Goal: Information Seeking & Learning: Learn about a topic

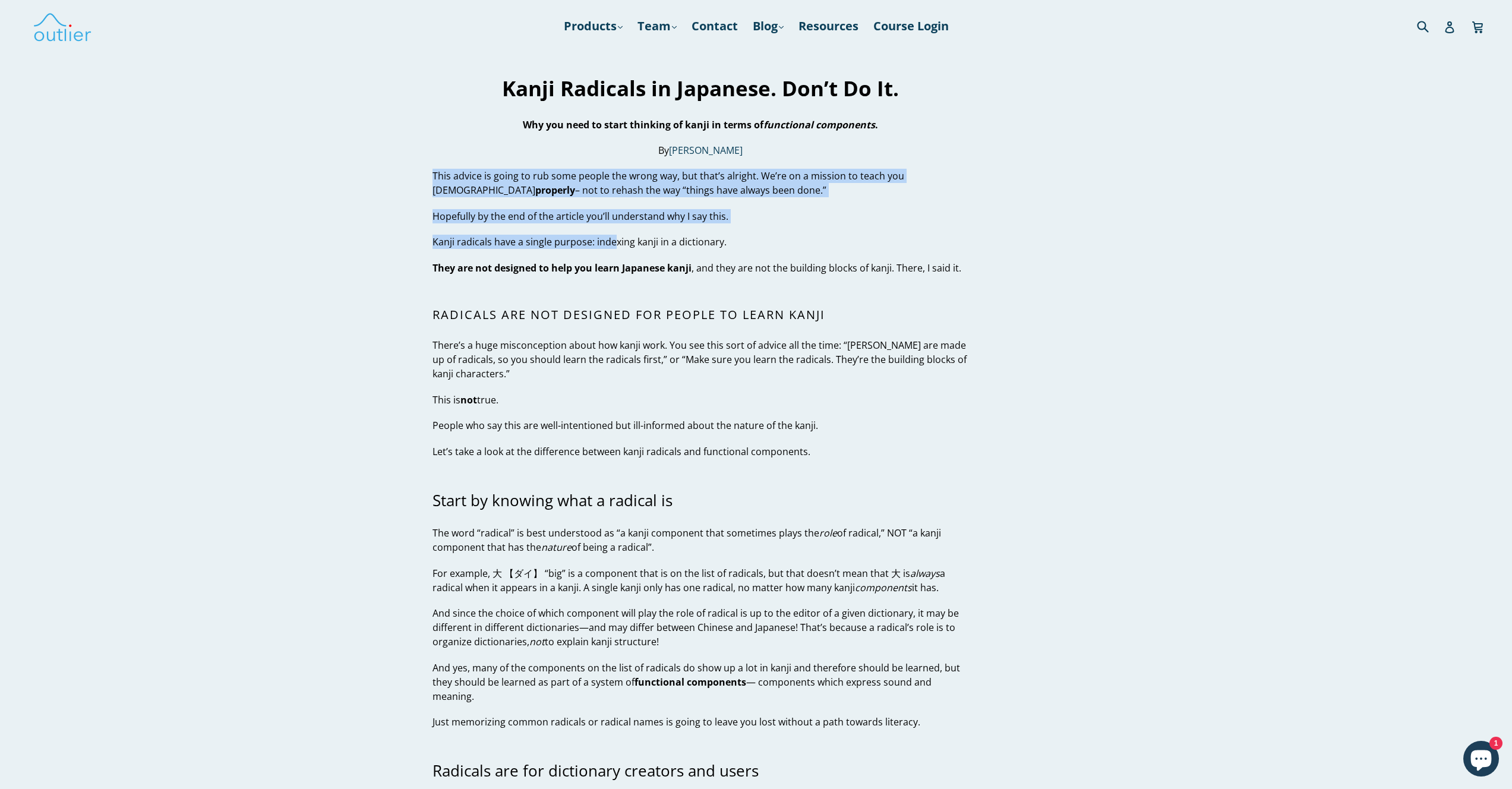
drag, startPoint x: 590, startPoint y: 176, endPoint x: 635, endPoint y: 270, distance: 104.2
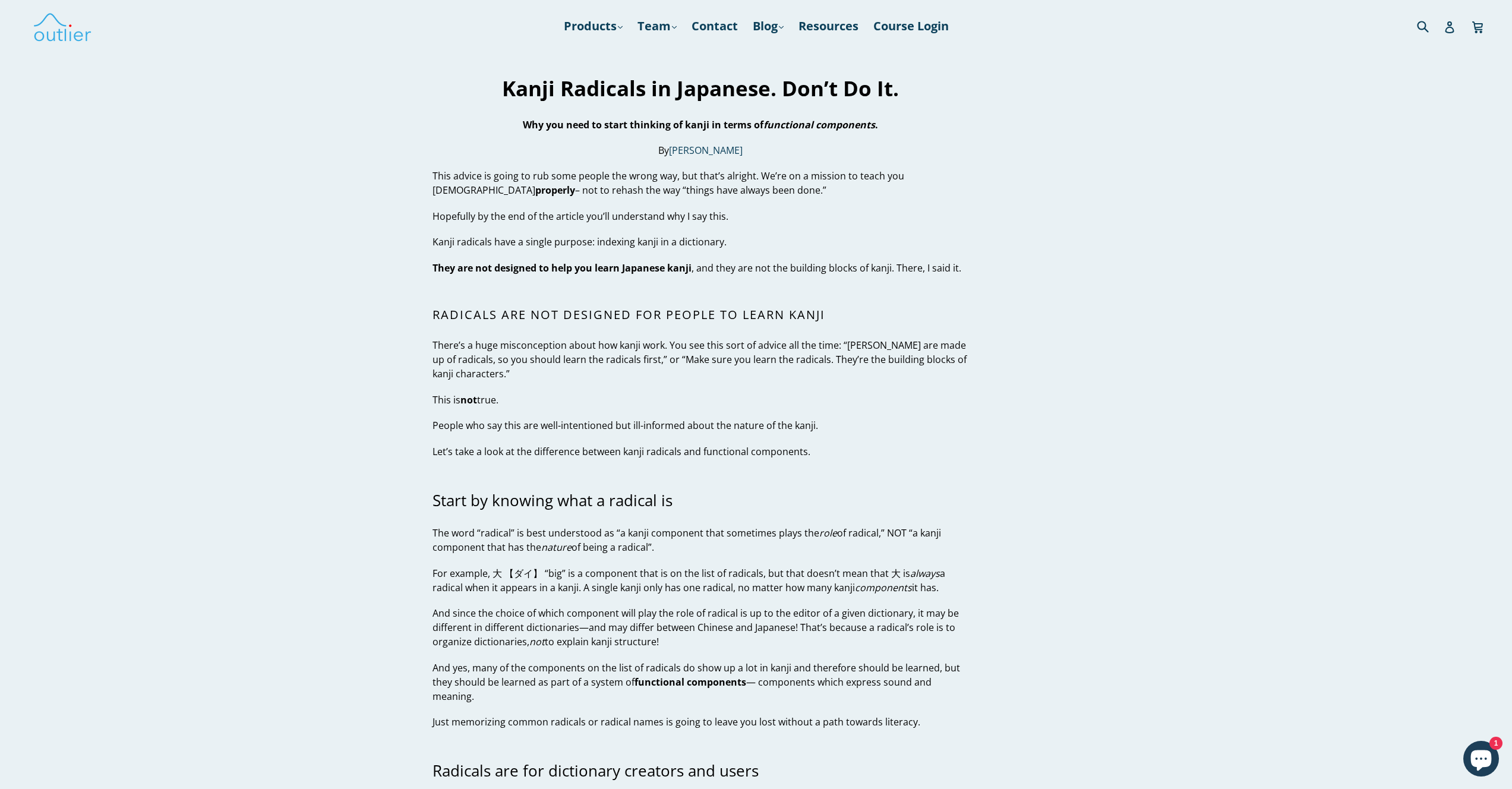
click at [636, 271] on strong "They are not designed to help you learn Japanese kanji" at bounding box center [562, 268] width 259 height 13
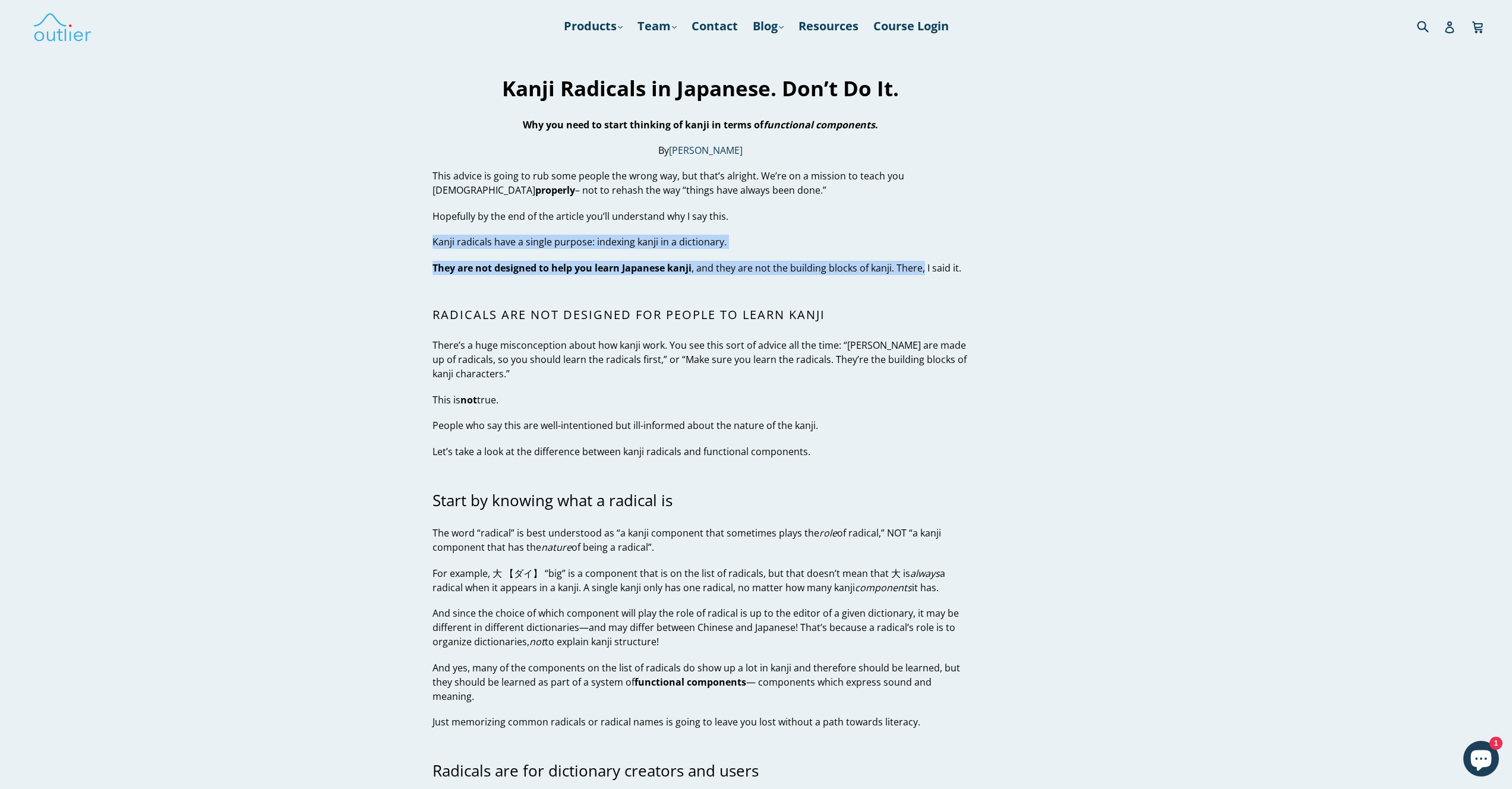
drag, startPoint x: 923, startPoint y: 273, endPoint x: 939, endPoint y: 282, distance: 18.4
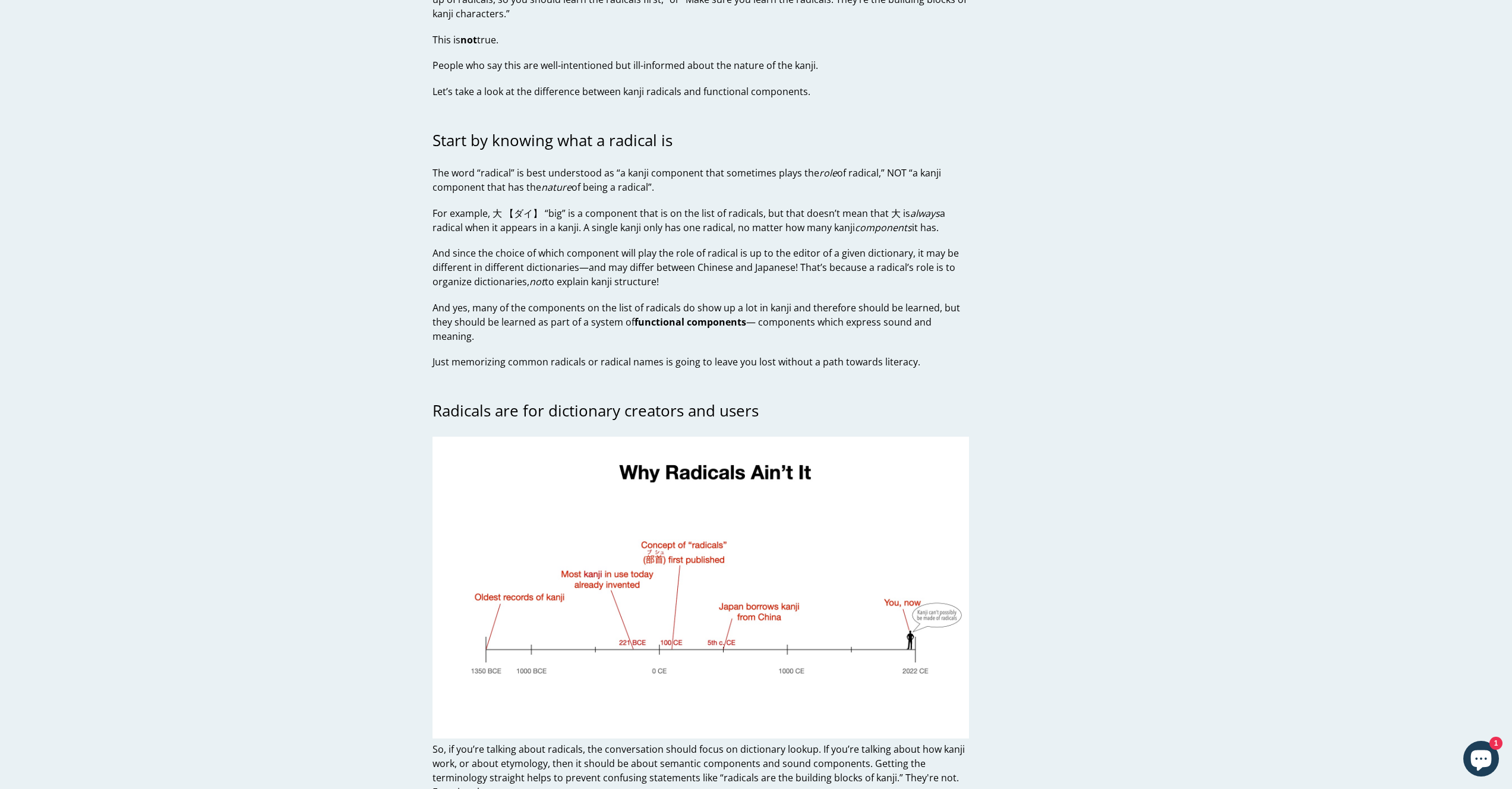
scroll to position [453, 0]
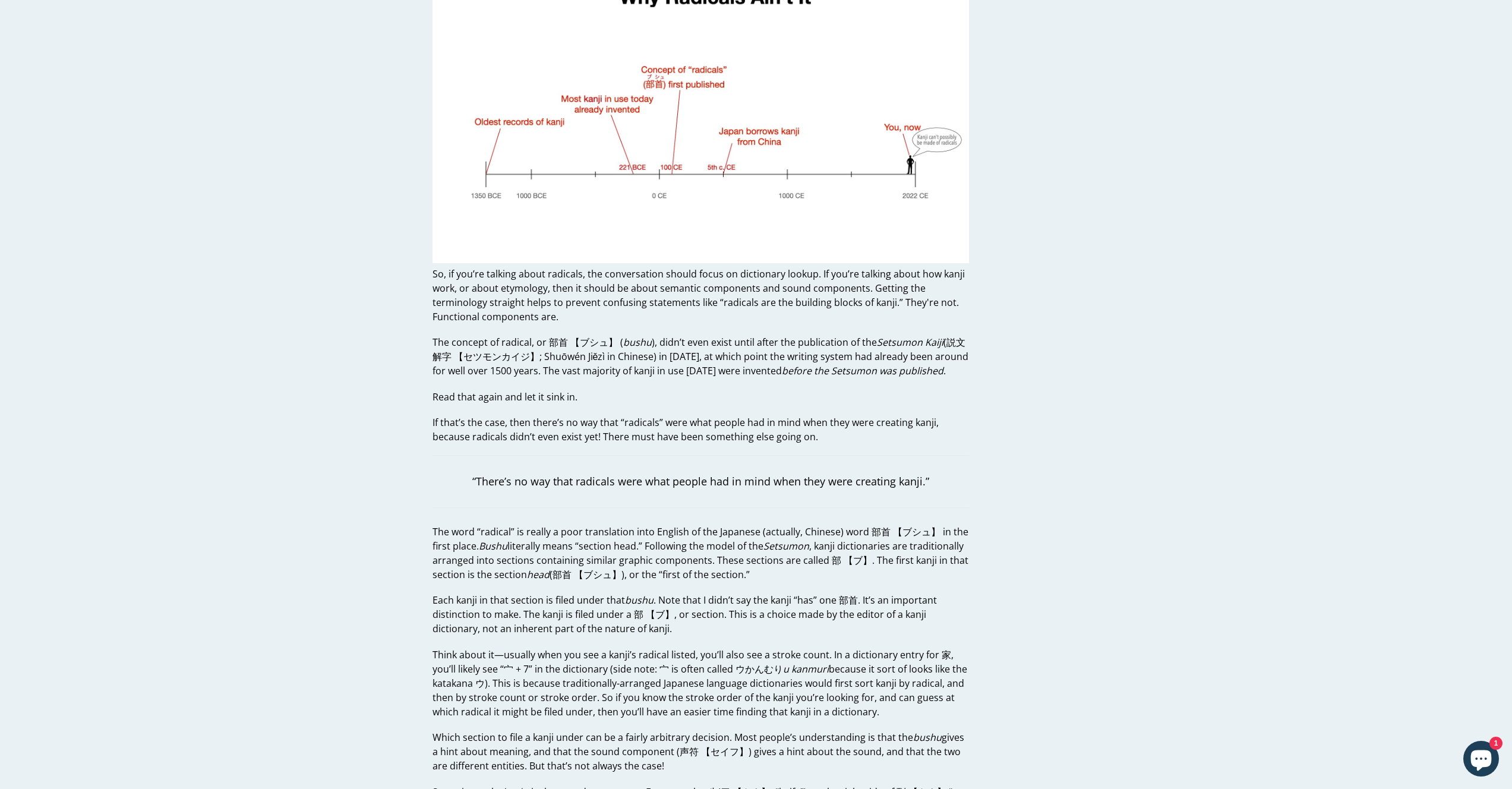
scroll to position [836, 0]
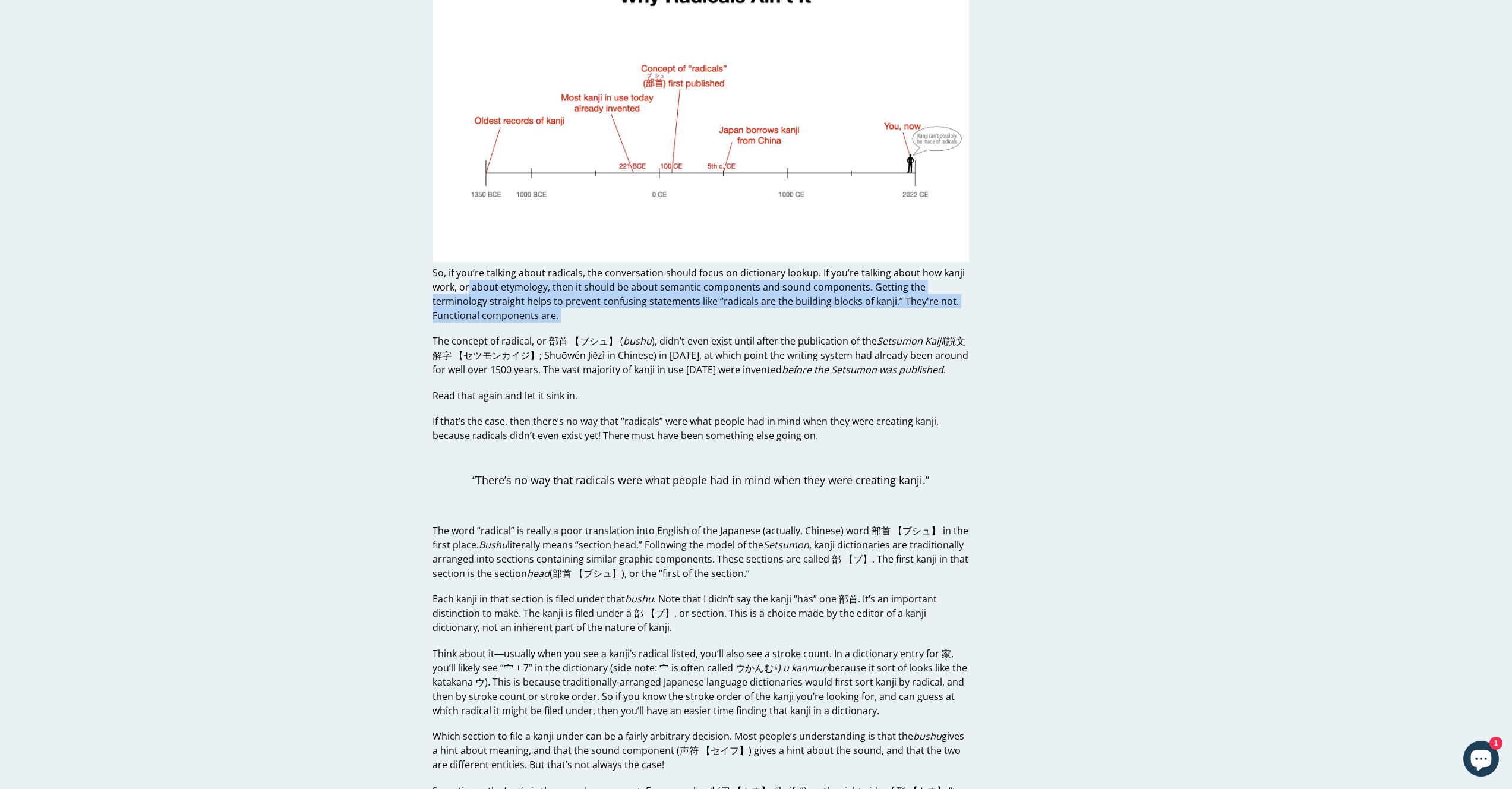
drag, startPoint x: 507, startPoint y: 302, endPoint x: 354, endPoint y: 260, distance: 158.7
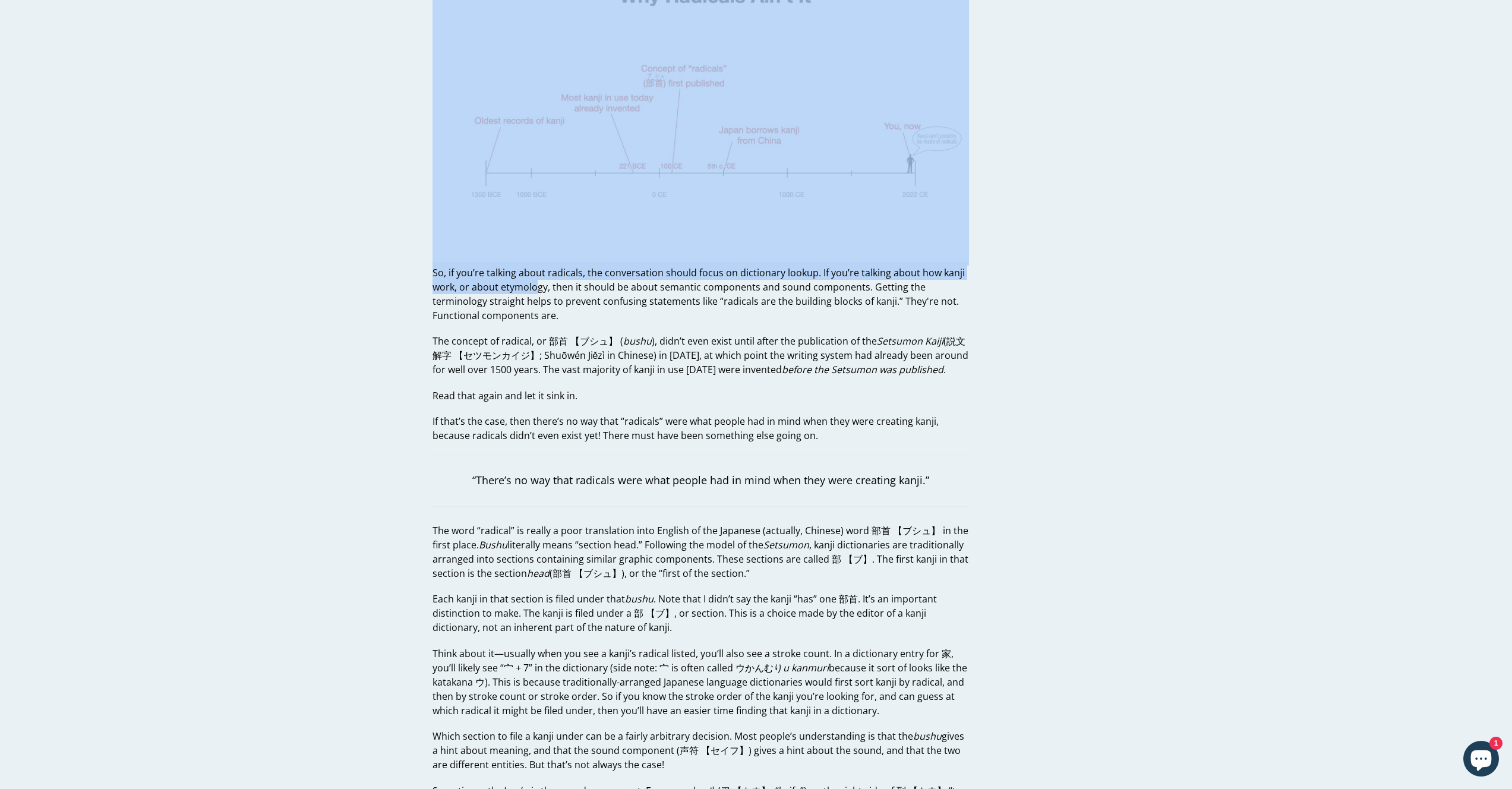
drag, startPoint x: 398, startPoint y: 273, endPoint x: 659, endPoint y: 291, distance: 261.6
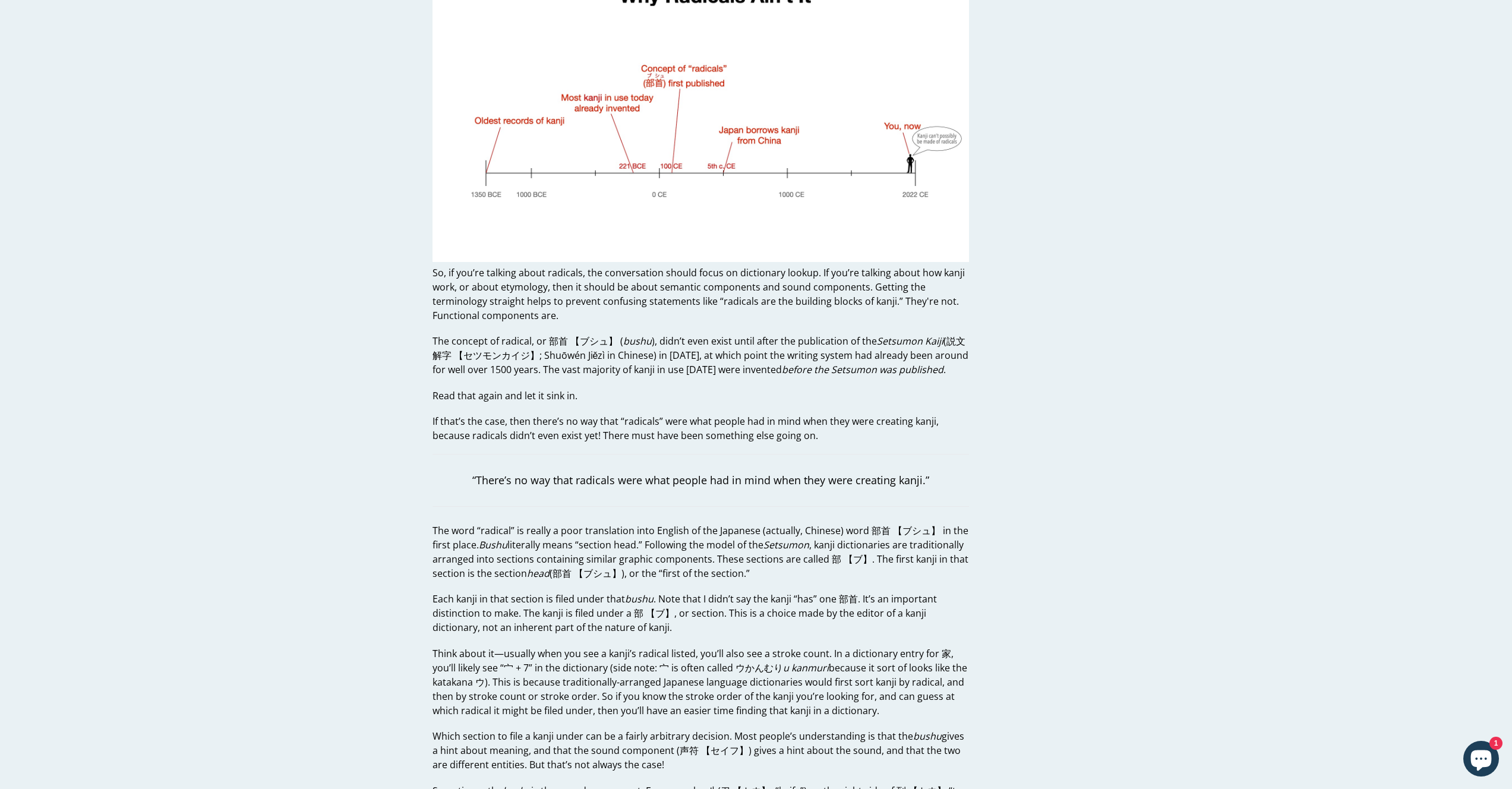
click at [659, 291] on p "So, if you’re talking about radicals, the conversation should focus on dictiona…" at bounding box center [701, 294] width 537 height 57
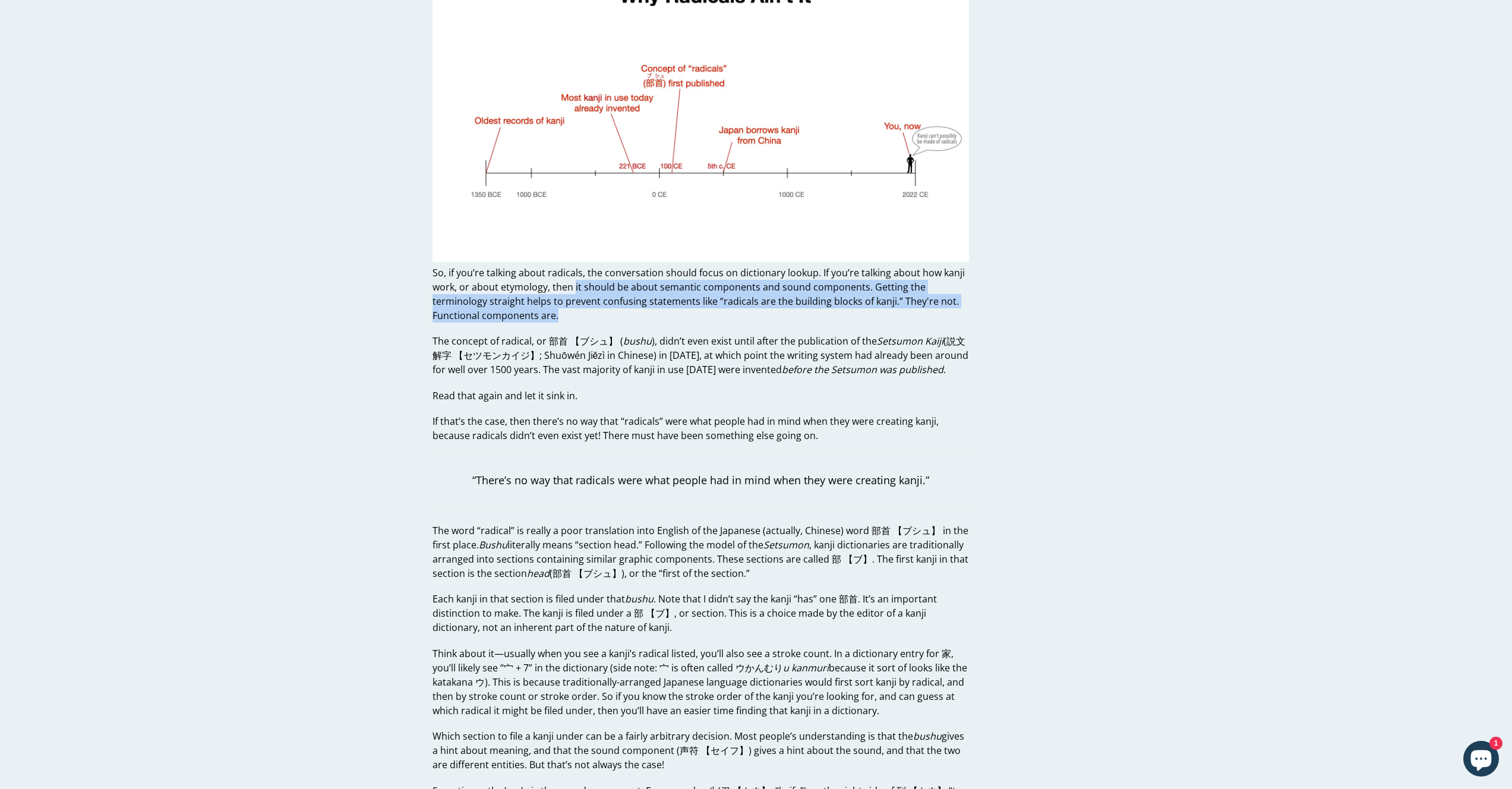
drag, startPoint x: 658, startPoint y: 317, endPoint x: 513, endPoint y: 279, distance: 149.9
click at [531, 281] on p "So, if you’re talking about radicals, the conversation should focus on dictiona…" at bounding box center [701, 294] width 537 height 57
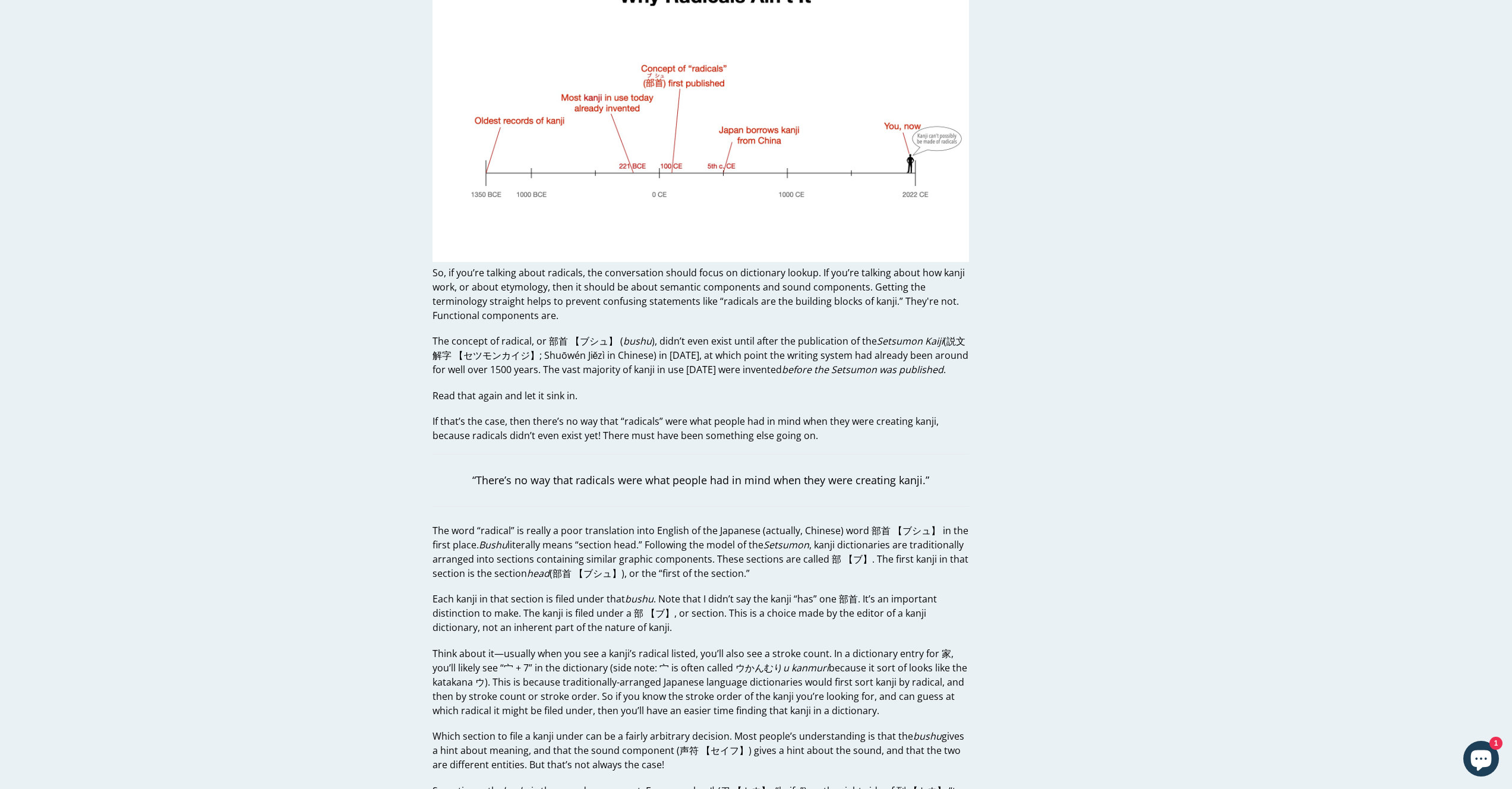
click at [485, 283] on p "So, if you’re talking about radicals, the conversation should focus on dictiona…" at bounding box center [701, 294] width 537 height 57
drag, startPoint x: 489, startPoint y: 330, endPoint x: 600, endPoint y: 378, distance: 120.9
click at [648, 389] on p "Read that again and let it sink in." at bounding box center [701, 395] width 537 height 14
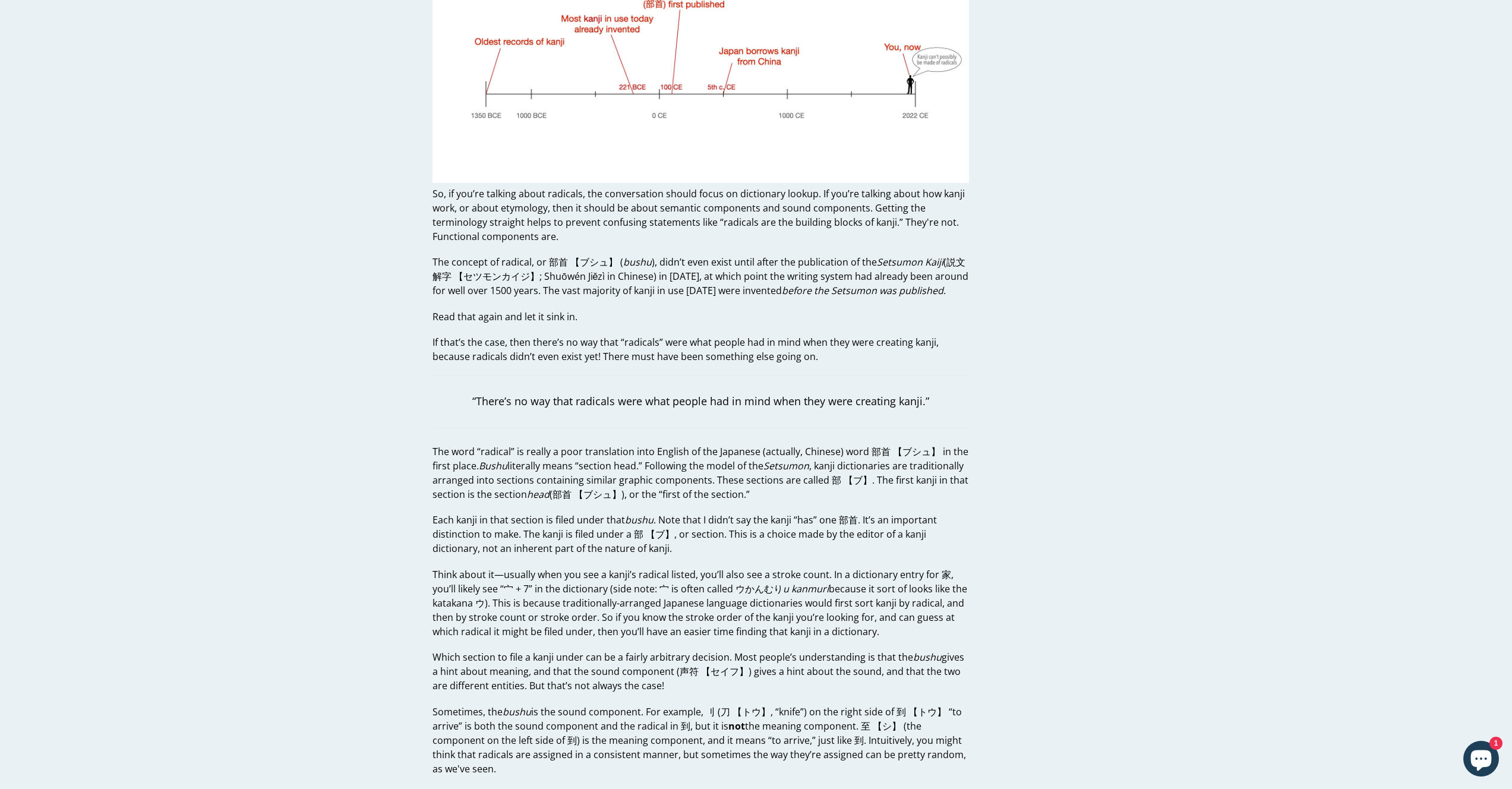
scroll to position [982, 0]
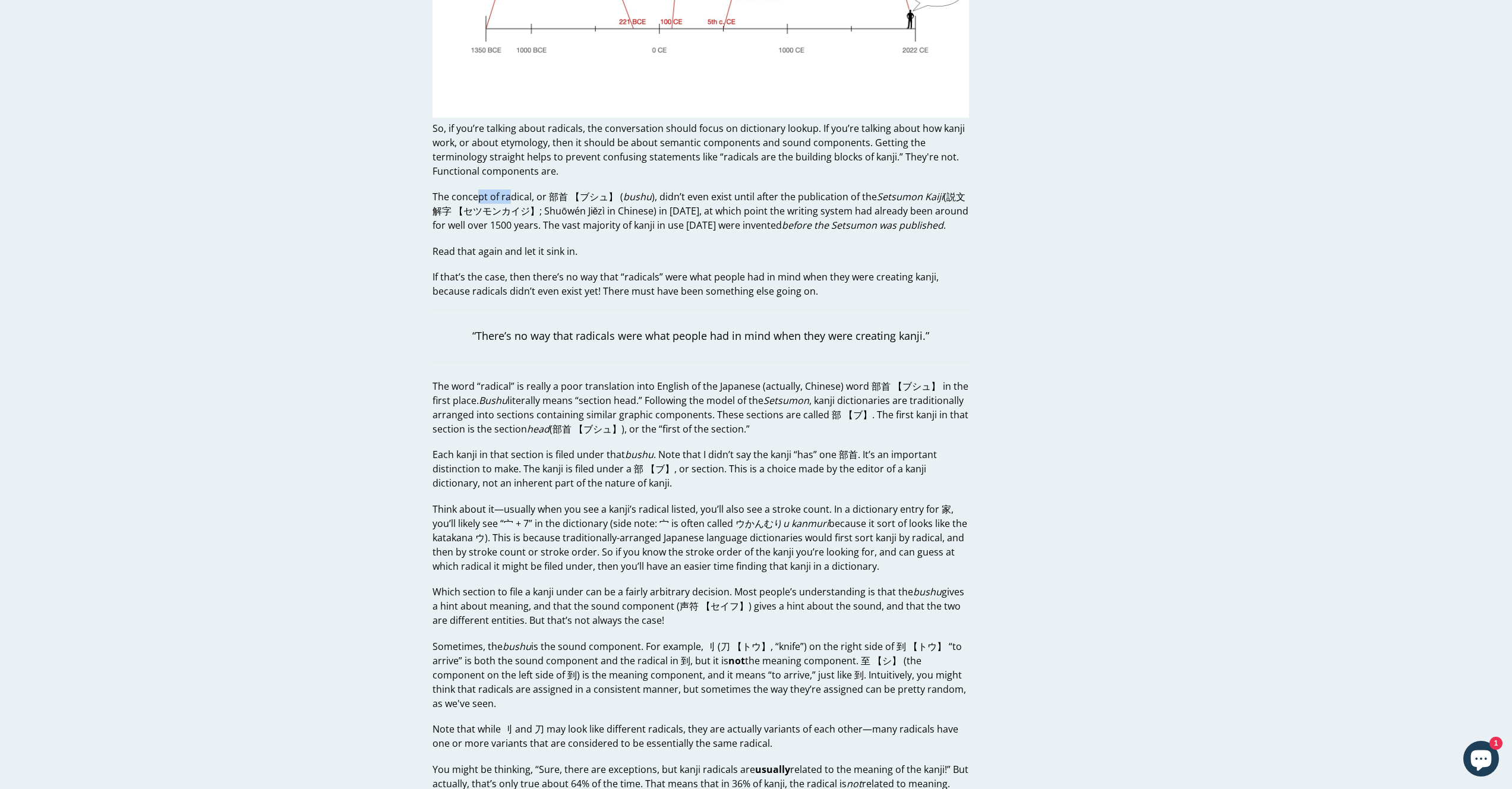
drag, startPoint x: 486, startPoint y: 193, endPoint x: 547, endPoint y: 200, distance: 61.4
click at [518, 196] on p "The concept of radical, or 部首 【ブシュ】 ( bushu ), didn’t even exist until after th…" at bounding box center [701, 211] width 537 height 43
click at [550, 200] on p "The concept of radical, or 部首 【ブシュ】 ( bushu ), didn’t even exist until after th…" at bounding box center [701, 211] width 537 height 43
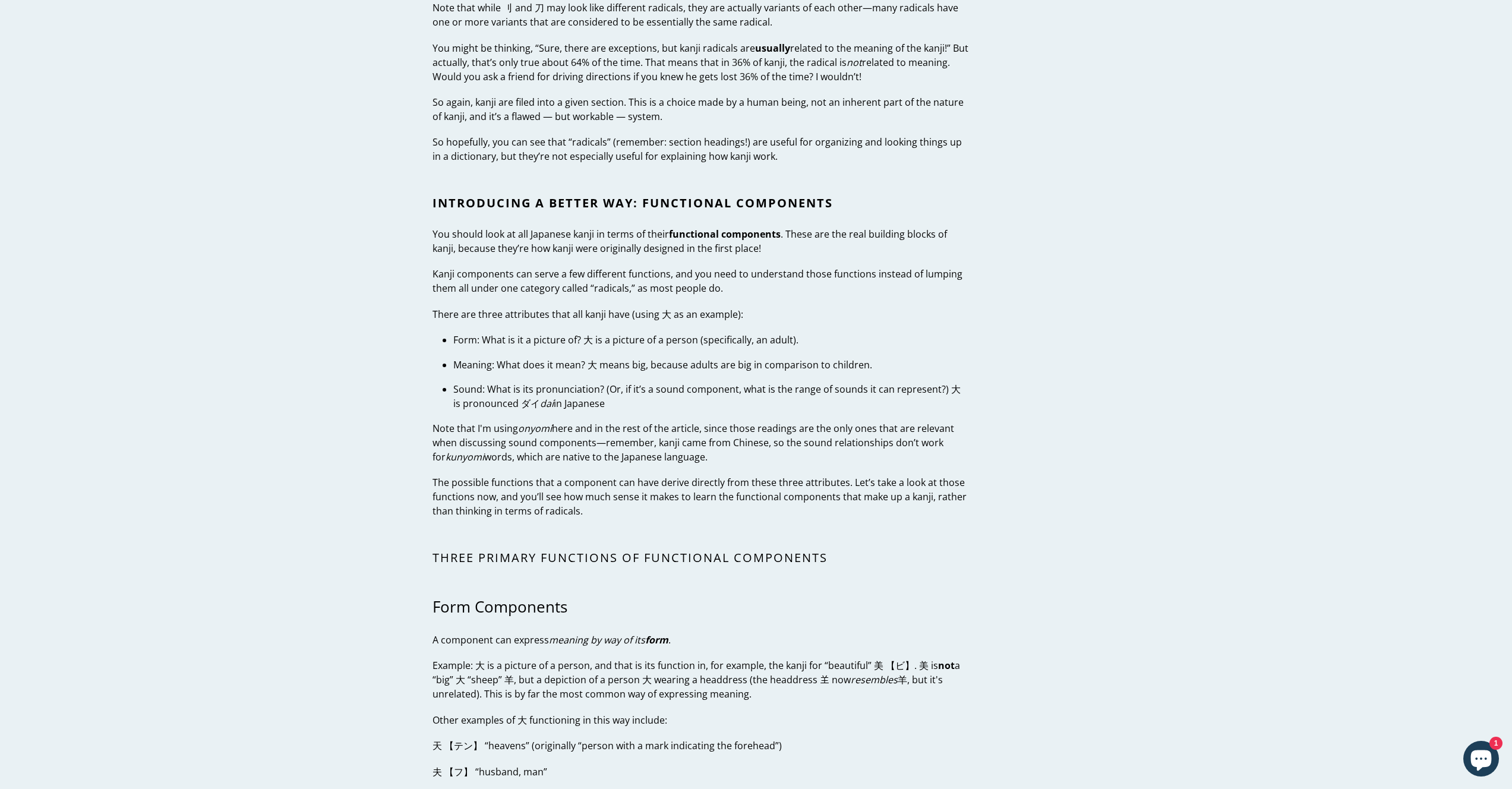
scroll to position [1762, 0]
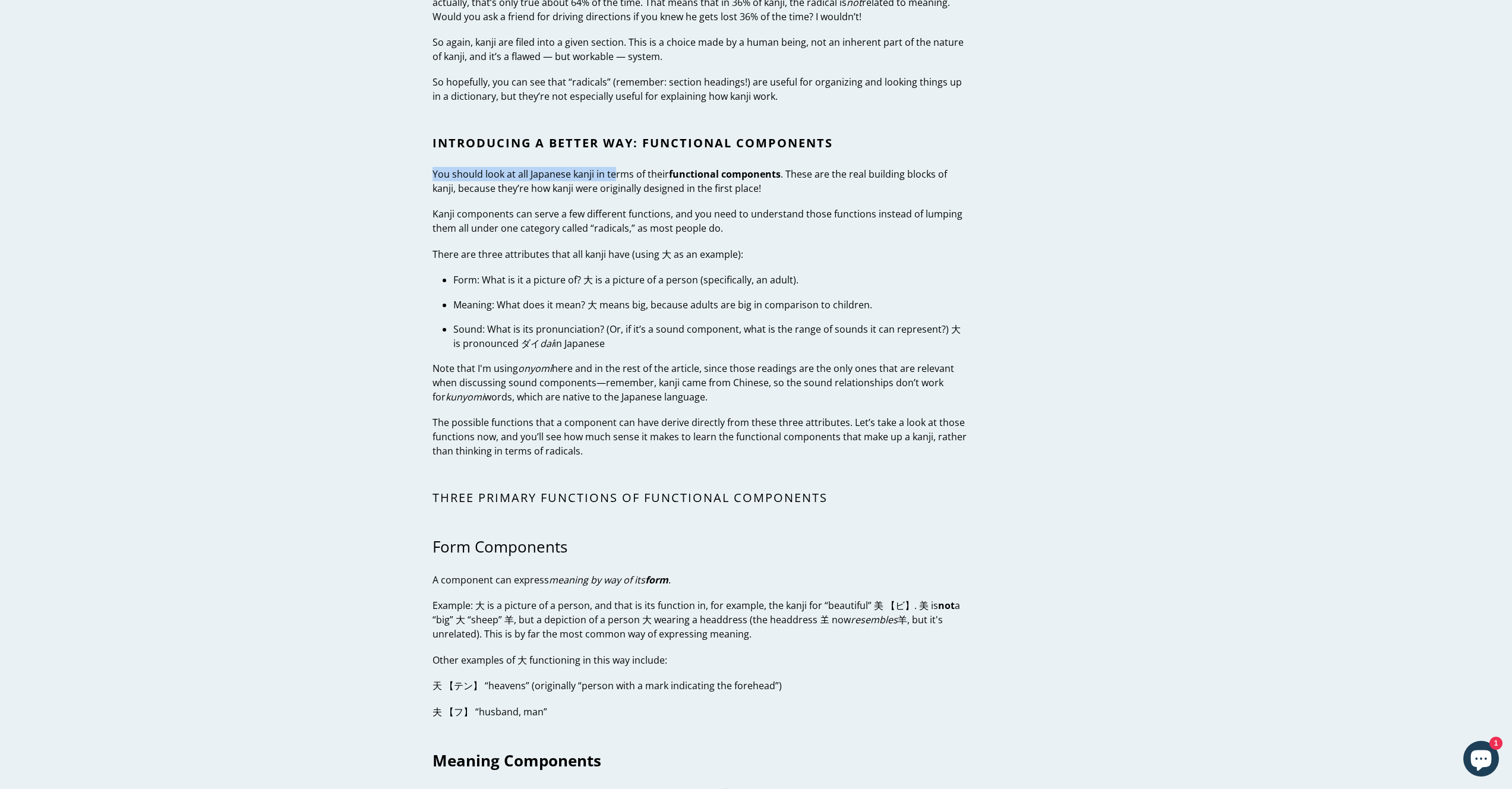
drag, startPoint x: 471, startPoint y: 166, endPoint x: 744, endPoint y: 183, distance: 273.5
click at [724, 181] on div "Kanji Radicals in Japanese. Don’t Do It. Why you need to start thinking of kanj…" at bounding box center [701, 409] width 537 height 4192
click at [815, 188] on p "You should look at all Japanese kanji in terms of their functional components .…" at bounding box center [701, 181] width 537 height 28
drag, startPoint x: 602, startPoint y: 216, endPoint x: 669, endPoint y: 229, distance: 68.2
click at [660, 230] on p "Kanji components can serve a few different functions, and you need to understan…" at bounding box center [701, 221] width 537 height 28
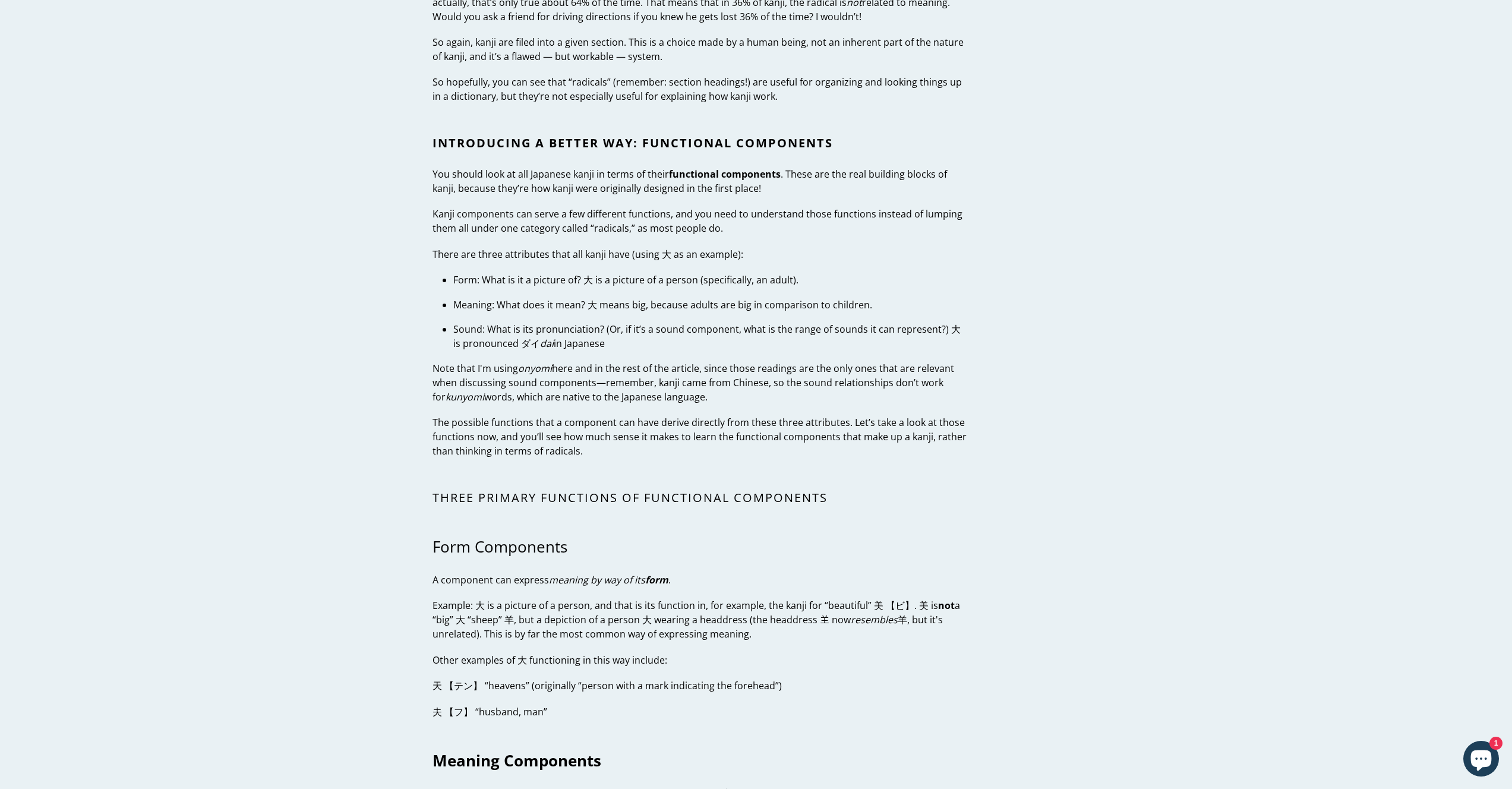
click at [669, 229] on p "Kanji components can serve a few different functions, and you need to understan…" at bounding box center [701, 221] width 537 height 28
drag, startPoint x: 538, startPoint y: 272, endPoint x: 605, endPoint y: 297, distance: 71.5
click at [581, 291] on div "Kanji Radicals in Japanese. Don’t Do It. Why you need to start thinking of kanj…" at bounding box center [701, 409] width 537 height 4192
click at [605, 297] on div "Kanji Radicals in Japanese. Don’t Do It. Why you need to start thinking of kanj…" at bounding box center [701, 409] width 537 height 4192
drag, startPoint x: 535, startPoint y: 296, endPoint x: 568, endPoint y: 309, distance: 35.5
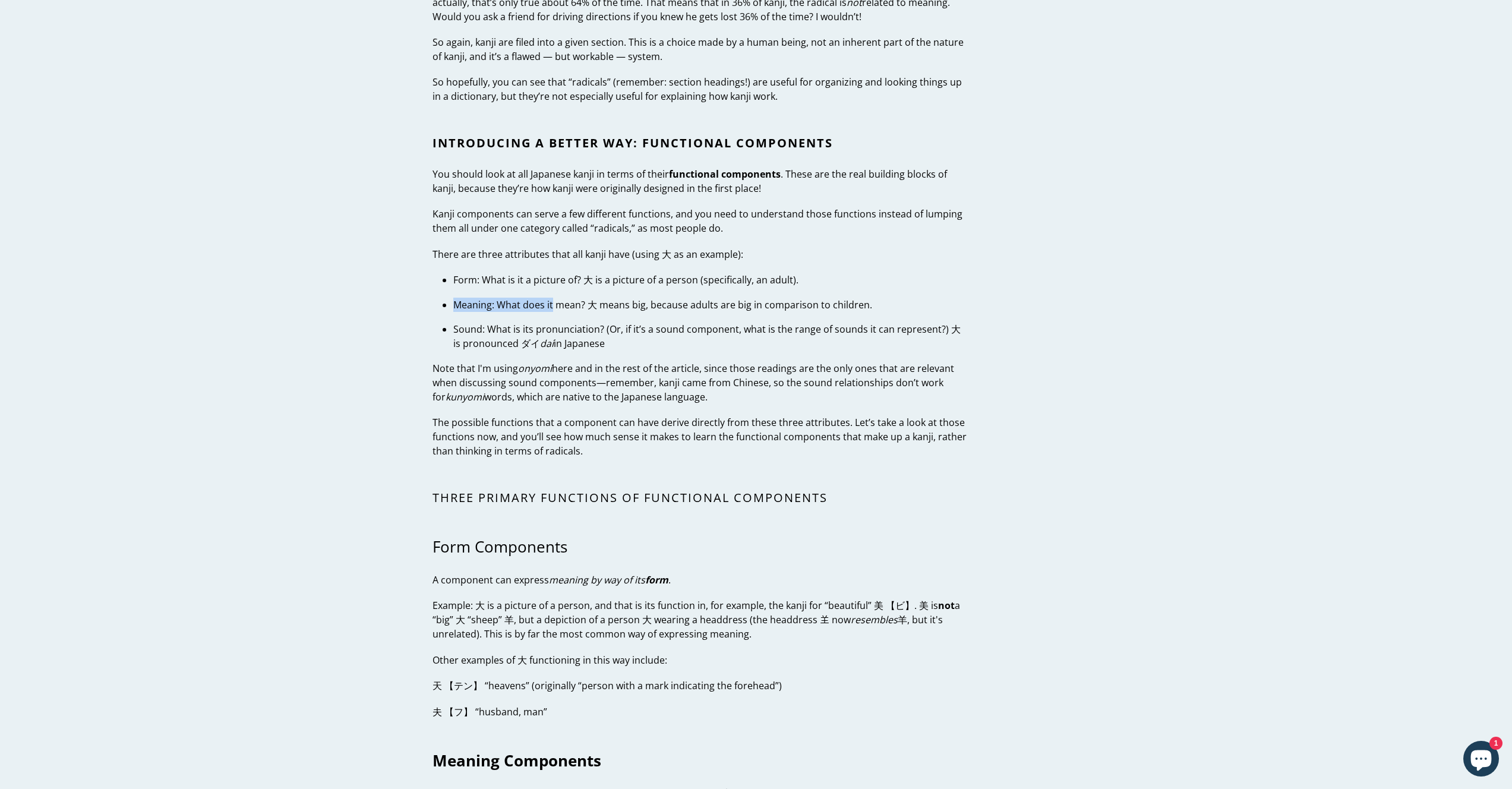
click at [565, 309] on div "Kanji Radicals in Japanese. Don’t Do It. Why you need to start thinking of kanj…" at bounding box center [701, 409] width 537 height 4192
click at [586, 310] on p "Meaning: What does it mean? 大 means big, because adults are big in comparison t…" at bounding box center [711, 304] width 516 height 14
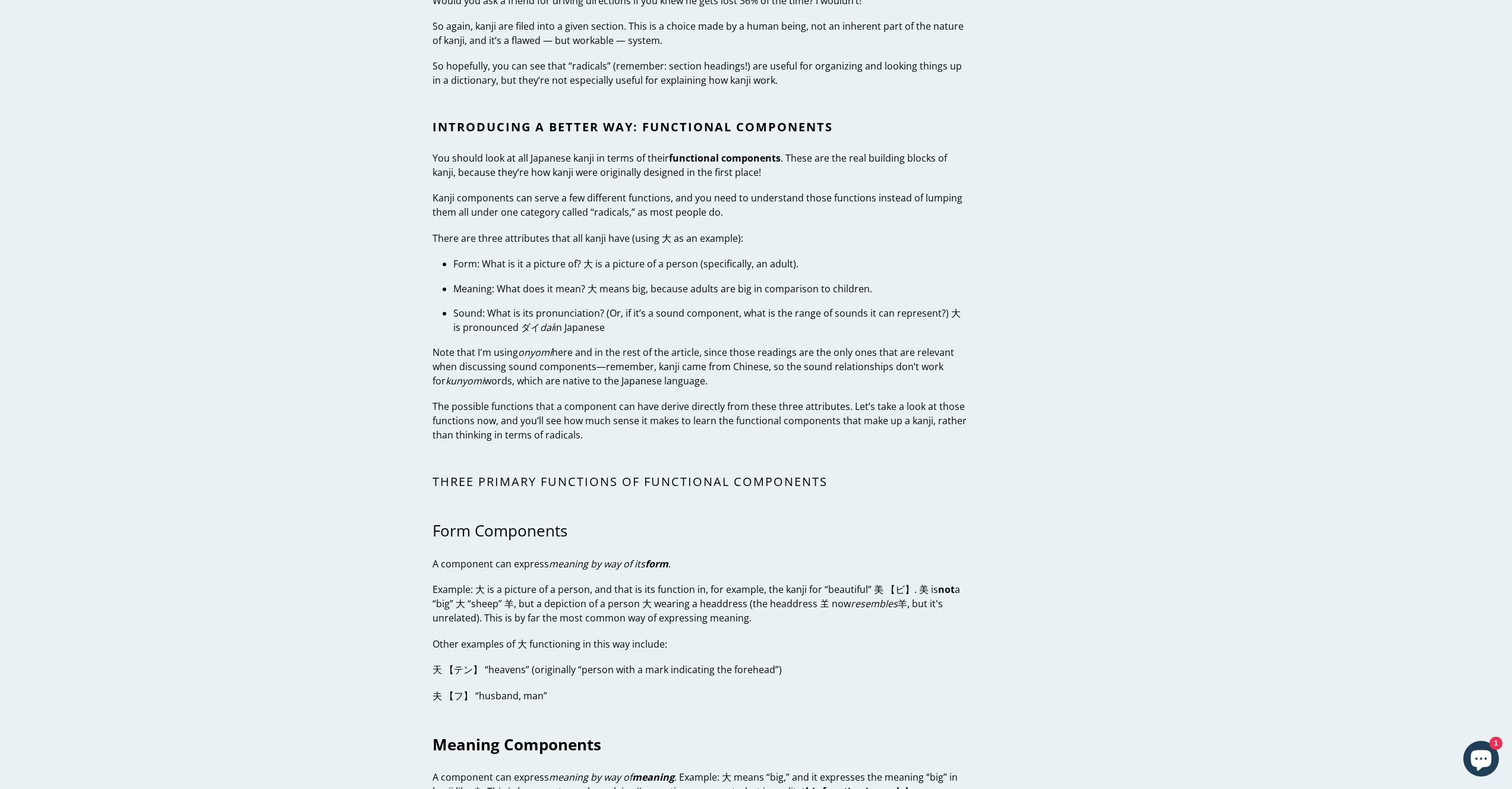
scroll to position [1811, 0]
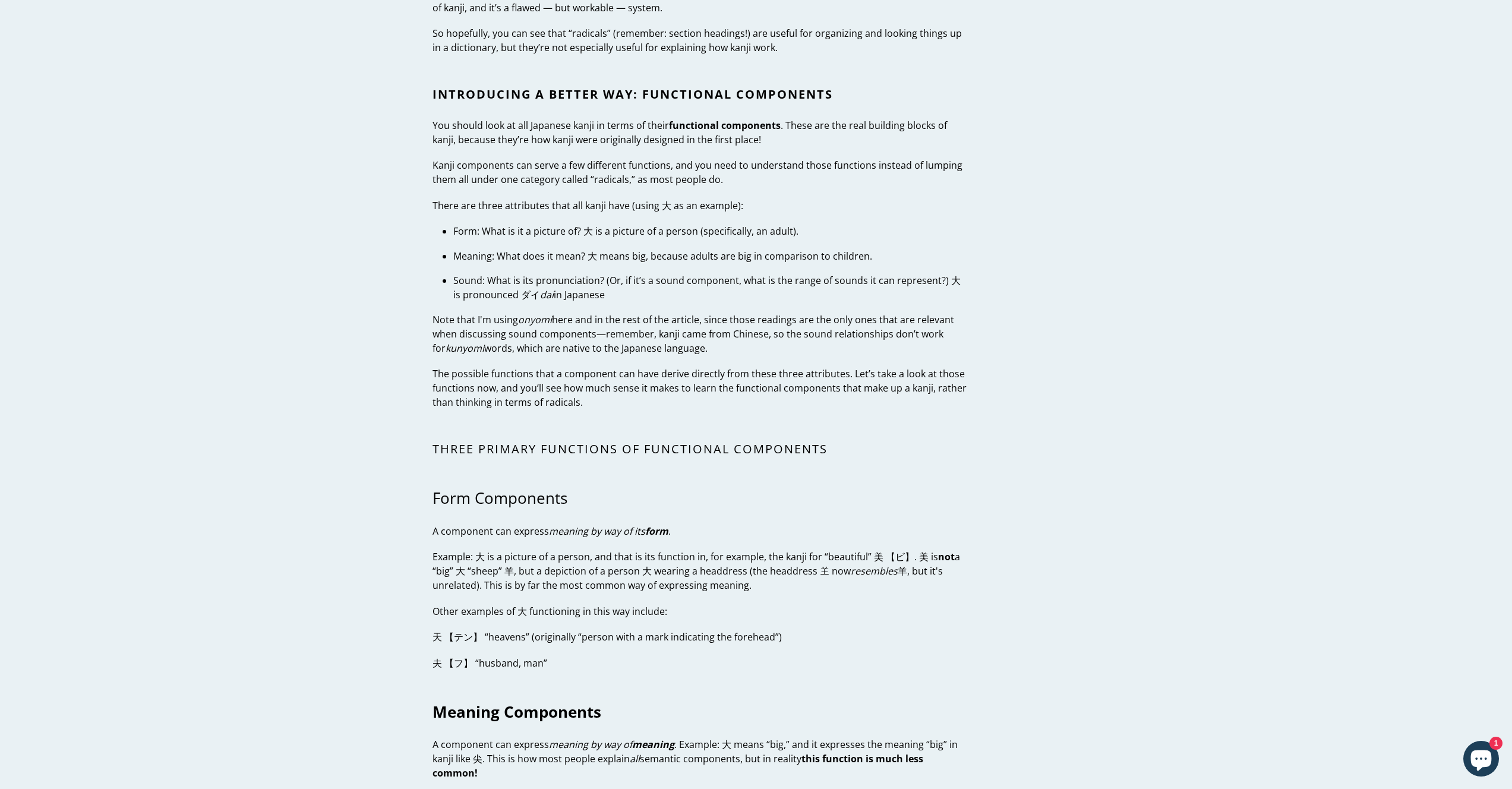
drag, startPoint x: 607, startPoint y: 293, endPoint x: 531, endPoint y: 275, distance: 78.1
click at [538, 277] on p "Sound: What is its pronunciation? (Or, if it’s a sound component, what is the r…" at bounding box center [711, 287] width 516 height 28
drag, startPoint x: 518, startPoint y: 273, endPoint x: 631, endPoint y: 289, distance: 114.1
click at [619, 289] on p "Sound: What is its pronunciation? (Or, if it’s a sound component, what is the r…" at bounding box center [711, 287] width 516 height 28
click at [639, 289] on p "Sound: What is its pronunciation? (Or, if it’s a sound component, what is the r…" at bounding box center [711, 287] width 516 height 28
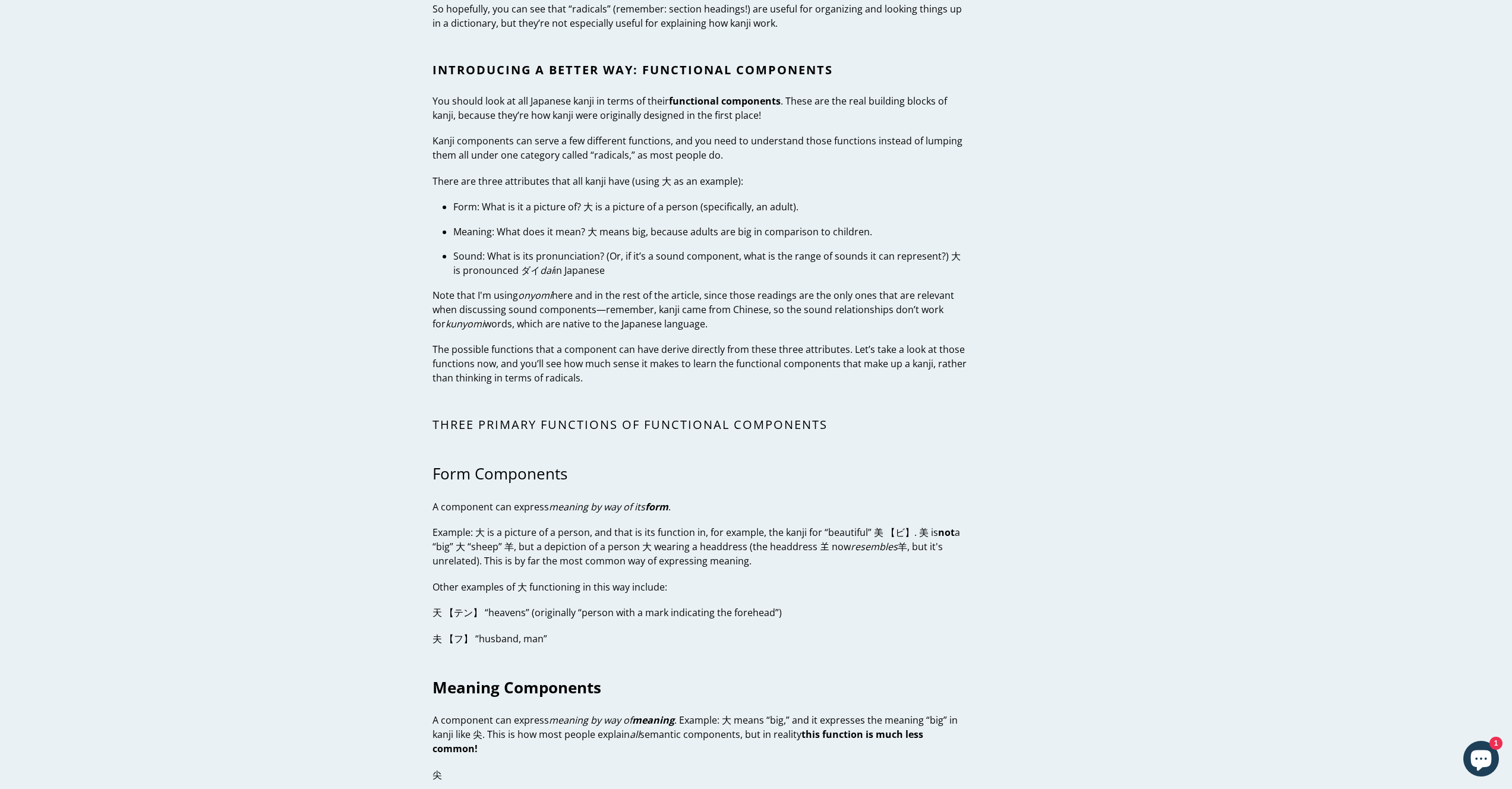
scroll to position [1836, 0]
drag, startPoint x: 639, startPoint y: 288, endPoint x: 714, endPoint y: 318, distance: 80.8
click at [693, 311] on p "Note that I'm using onyomi here and in the rest of the article, since those rea…" at bounding box center [701, 309] width 537 height 43
click at [720, 319] on p "Note that I'm using onyomi here and in the rest of the article, since those rea…" at bounding box center [701, 309] width 537 height 43
click at [534, 291] on em "onyomi" at bounding box center [535, 295] width 34 height 13
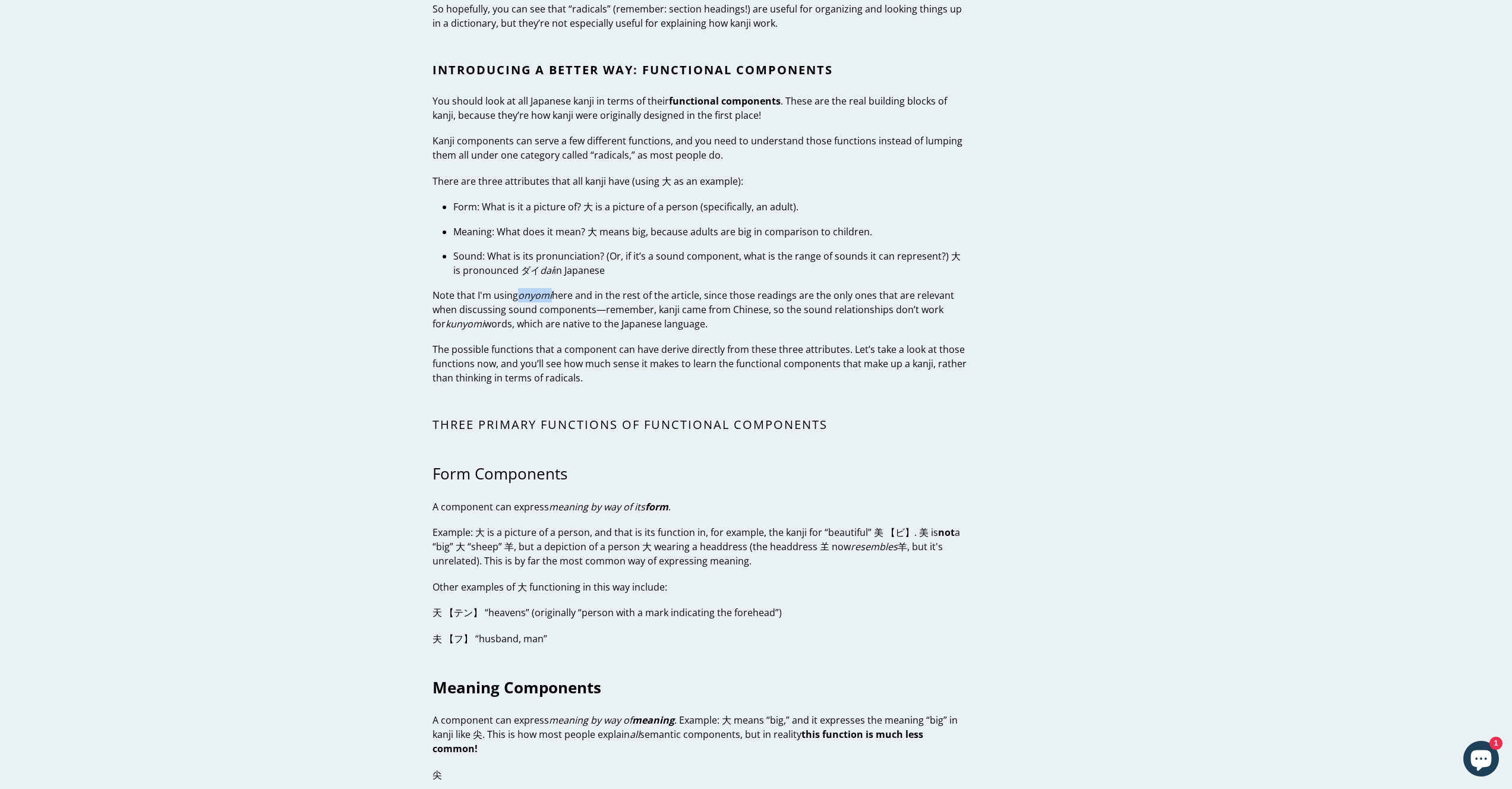
click at [534, 291] on em "onyomi" at bounding box center [535, 295] width 34 height 13
copy em "onyomi"
click at [644, 273] on p "Sound: What is its pronunciation? (Or, if it’s a sound component, what is the r…" at bounding box center [711, 263] width 516 height 28
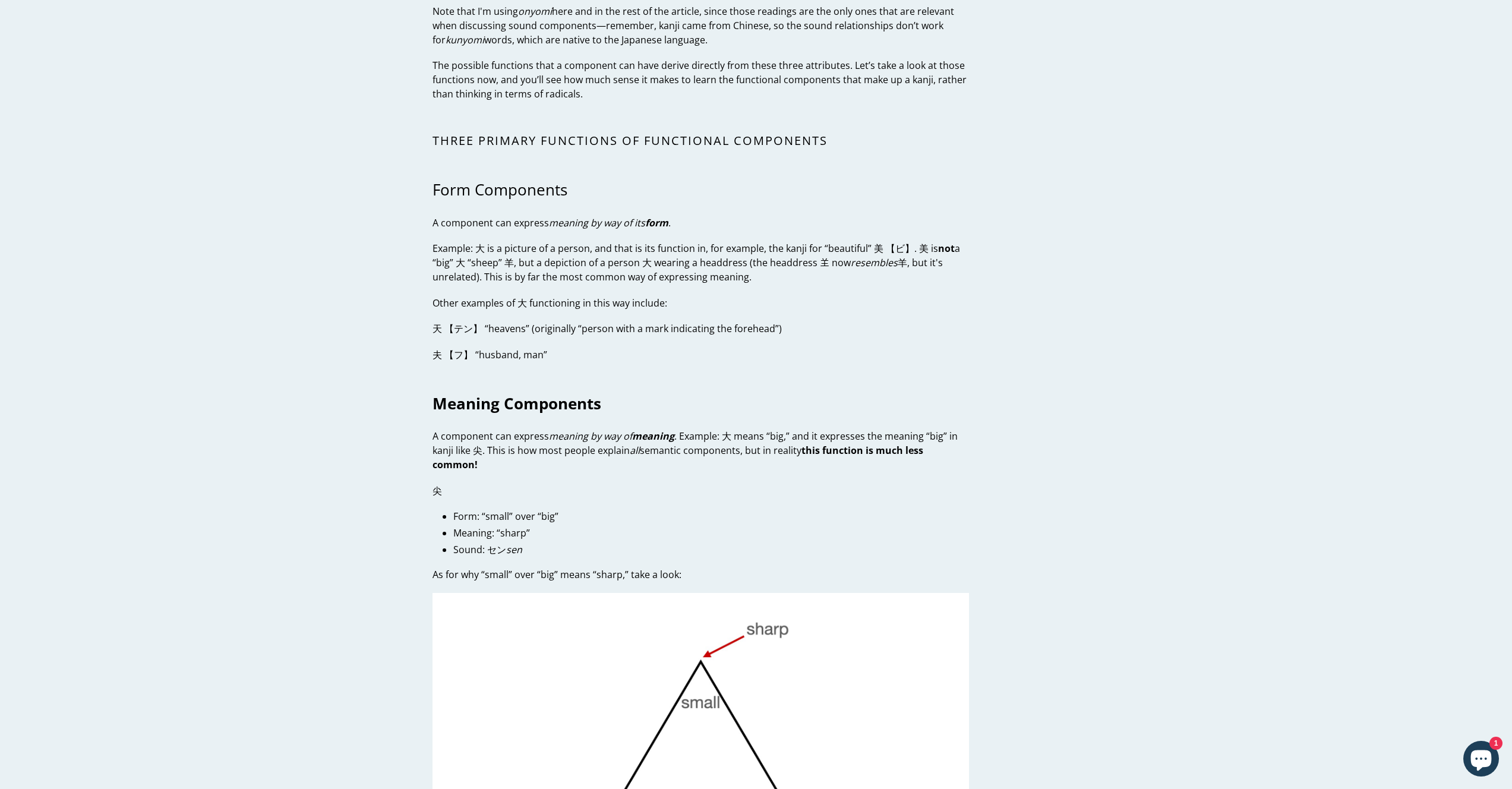
scroll to position [2120, 0]
click at [489, 252] on p "Example: 大 is a picture of a person, and that is its function in, for example, …" at bounding box center [701, 263] width 537 height 43
click at [489, 251] on p "Example: 大 is a picture of a person, and that is its function in, for example, …" at bounding box center [701, 263] width 537 height 43
drag, startPoint x: 472, startPoint y: 244, endPoint x: 489, endPoint y: 248, distance: 17.5
click at [483, 246] on p "Example: 大 is a picture of a person, and that is its function in, for example, …" at bounding box center [701, 263] width 537 height 43
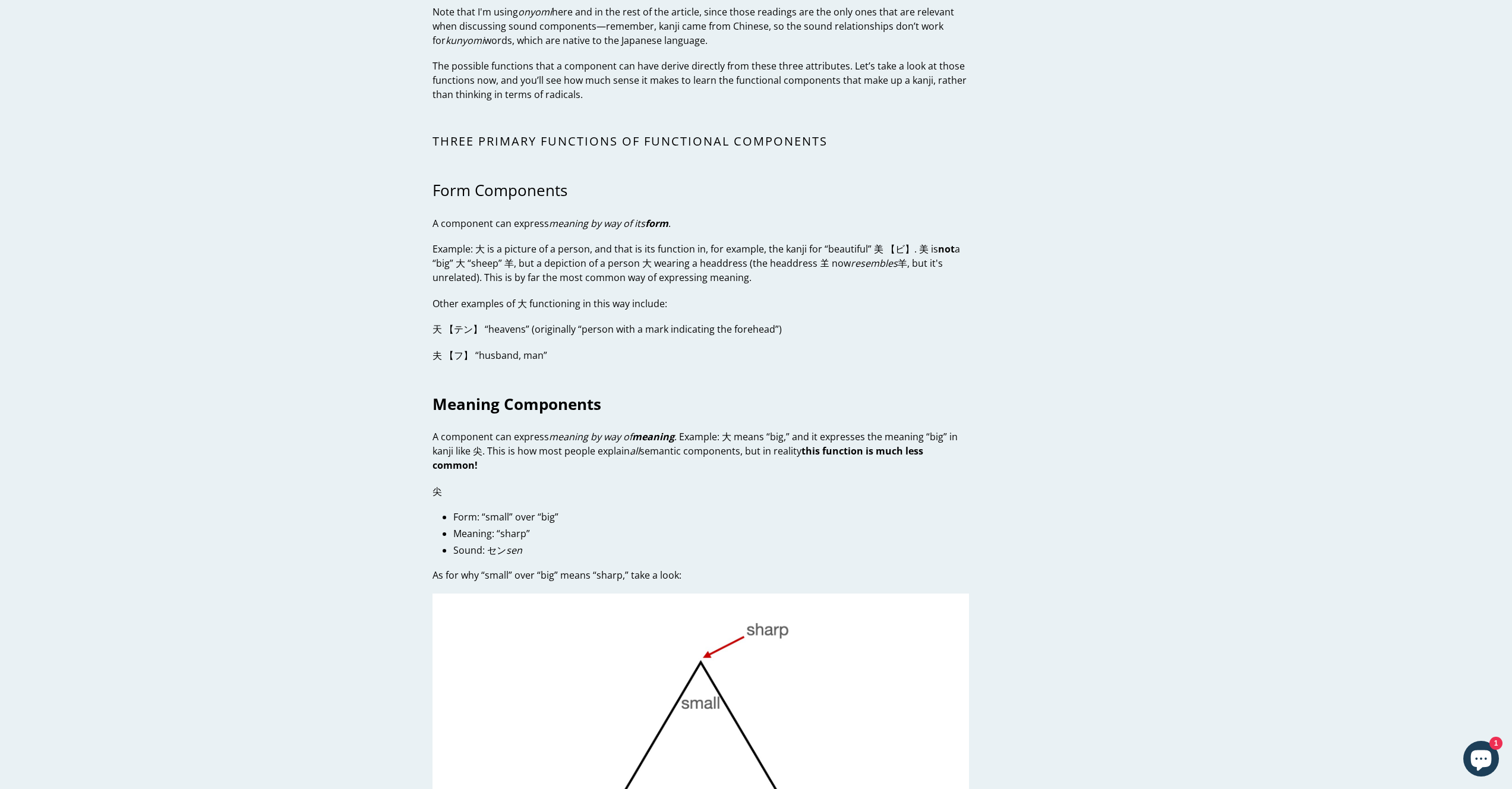
click at [489, 248] on p "Example: 大 is a picture of a person, and that is its function in, for example, …" at bounding box center [701, 263] width 537 height 43
click at [476, 245] on p "Example: 大 is a picture of a person, and that is its function in, for example, …" at bounding box center [701, 263] width 537 height 43
click at [487, 247] on p "Example: 大 is a picture of a person, and that is its function in, for example, …" at bounding box center [701, 263] width 537 height 43
click at [489, 248] on p "Example: 大 is a picture of a person, and that is its function in, for example, …" at bounding box center [701, 263] width 537 height 43
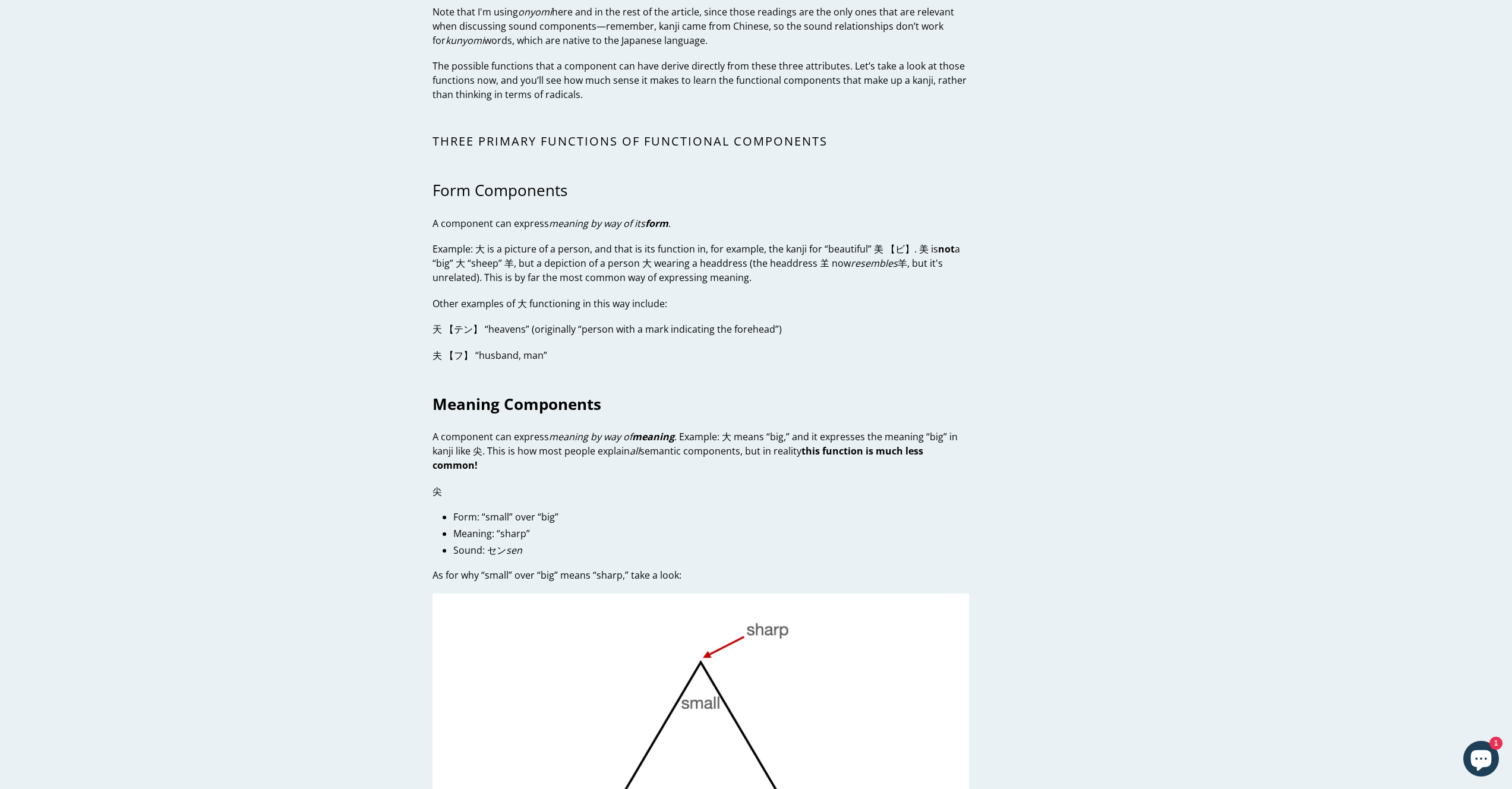
click at [748, 226] on p "A component can express meaning by way of its form ." at bounding box center [701, 223] width 537 height 14
drag, startPoint x: 895, startPoint y: 249, endPoint x: 900, endPoint y: 249, distance: 5.0
click at [900, 249] on p "Example: 大 is a picture of a person, and that is its function in, for example, …" at bounding box center [701, 263] width 537 height 43
copy p "ビ"
click at [1042, 264] on div "Kanji Radicals in Japanese. Don’t Do It. by [PERSON_NAME] [DATE] Kanji Radicals…" at bounding box center [748, 46] width 666 height 4245
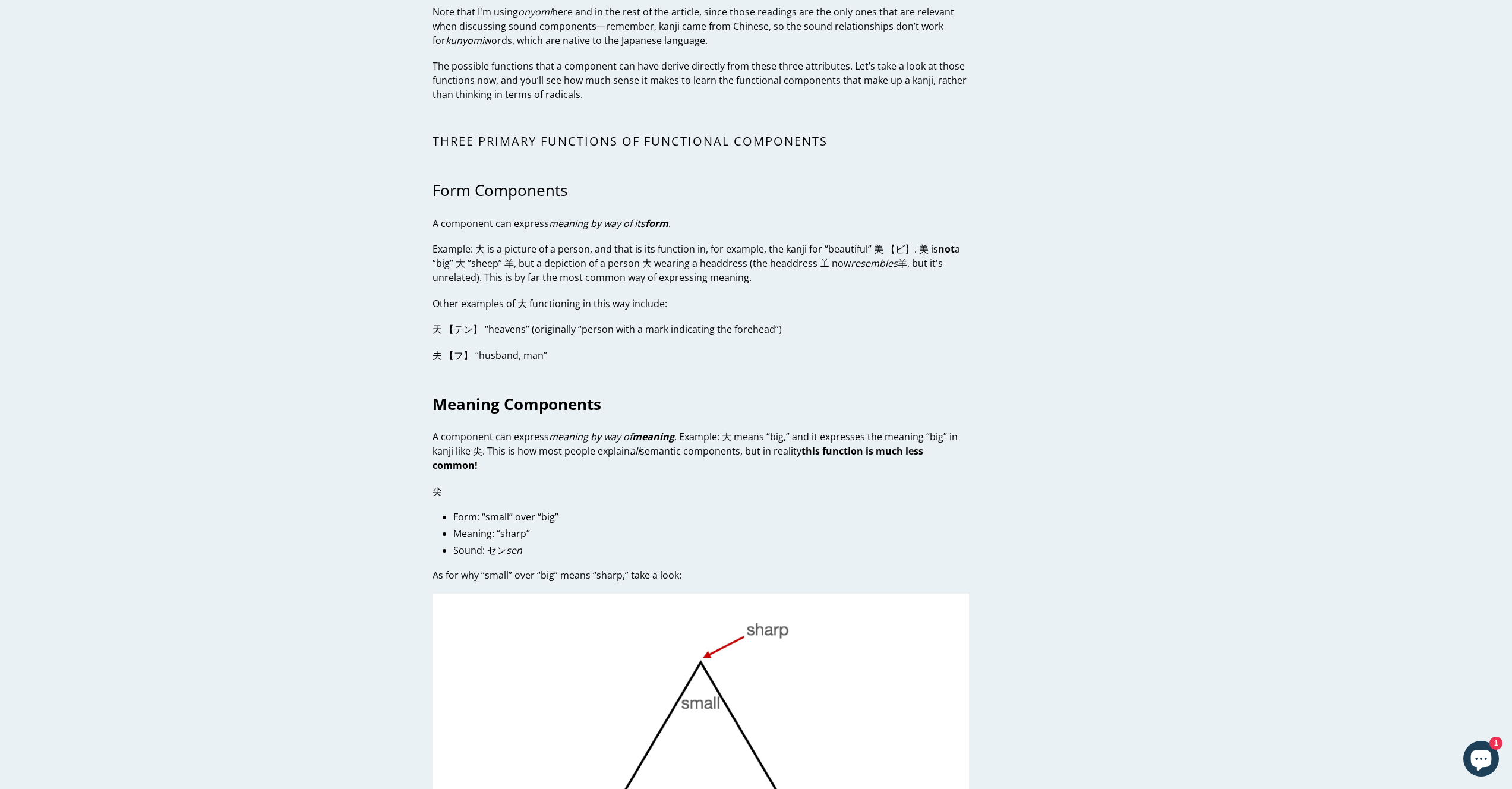
drag, startPoint x: 727, startPoint y: 234, endPoint x: 754, endPoint y: 277, distance: 50.8
click at [733, 245] on div "Kanji Radicals in Japanese. Don’t Do It. Why you need to start thinking of kanj…" at bounding box center [701, 53] width 537 height 4192
click at [754, 277] on p "Example: 大 is a picture of a person, and that is its function in, for example, …" at bounding box center [701, 263] width 537 height 43
drag, startPoint x: 777, startPoint y: 289, endPoint x: 738, endPoint y: 254, distance: 52.4
click at [750, 269] on div "Kanji Radicals in Japanese. Don’t Do It. Why you need to start thinking of kanj…" at bounding box center [701, 53] width 537 height 4192
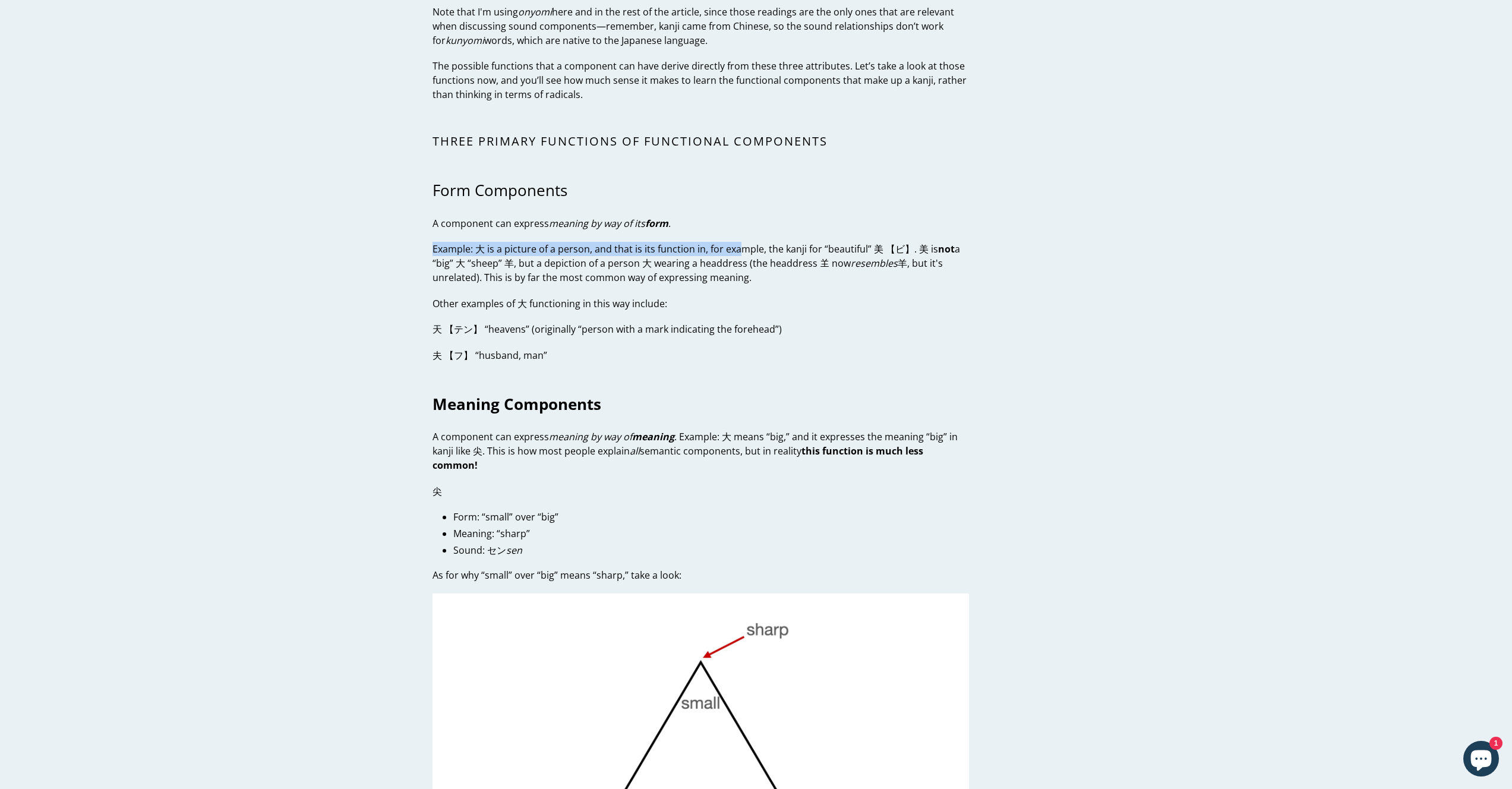
drag, startPoint x: 739, startPoint y: 248, endPoint x: 766, endPoint y: 295, distance: 54.2
click at [755, 284] on div "Kanji Radicals in Japanese. Don’t Do It. Why you need to start thinking of kanj…" at bounding box center [701, 53] width 537 height 4192
click at [766, 295] on div "Kanji Radicals in Japanese. Don’t Do It. Why you need to start thinking of kanj…" at bounding box center [701, 53] width 537 height 4192
click at [759, 289] on div "Kanji Radicals in Japanese. Don’t Do It. Why you need to start thinking of kanj…" at bounding box center [701, 53] width 537 height 4192
drag, startPoint x: 691, startPoint y: 256, endPoint x: 684, endPoint y: 265, distance: 11.4
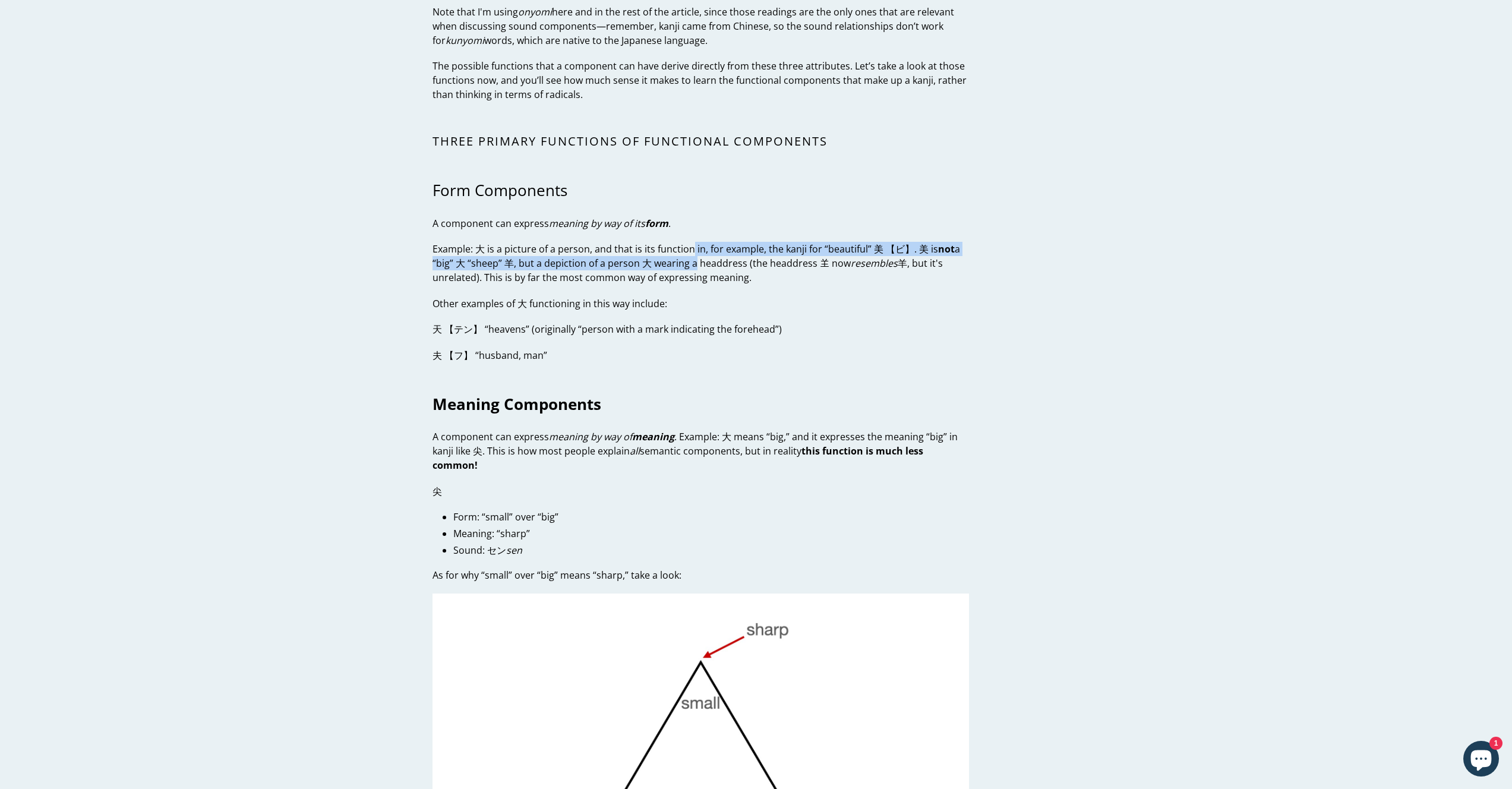
click at [687, 261] on p "Example: 大 is a picture of a person, and that is its function in, for example, …" at bounding box center [701, 263] width 537 height 43
drag, startPoint x: 649, startPoint y: 285, endPoint x: 632, endPoint y: 287, distance: 17.1
click at [647, 285] on div "Kanji Radicals in Japanese. Don’t Do It. Why you need to start thinking of kanj…" at bounding box center [701, 53] width 537 height 4192
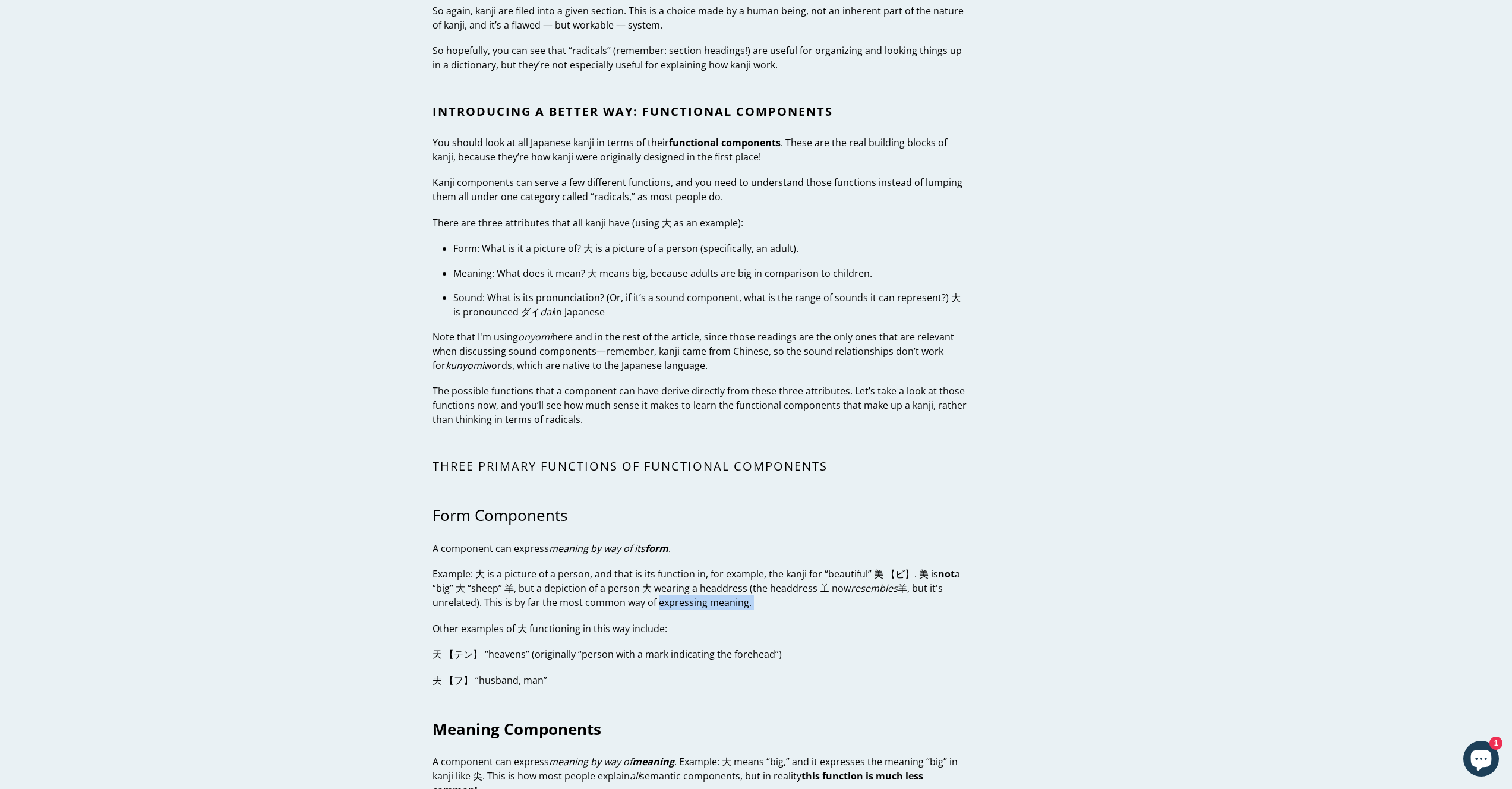
scroll to position [1792, 0]
click at [619, 289] on div "Kanji Radicals in Japanese. Don’t Do It. Why you need to start thinking of kanj…" at bounding box center [701, 381] width 537 height 4192
click at [541, 352] on p "Note that I'm using onyomi here and in the rest of the article, since those rea…" at bounding box center [701, 354] width 537 height 43
click at [539, 343] on em "onyomi" at bounding box center [535, 340] width 34 height 13
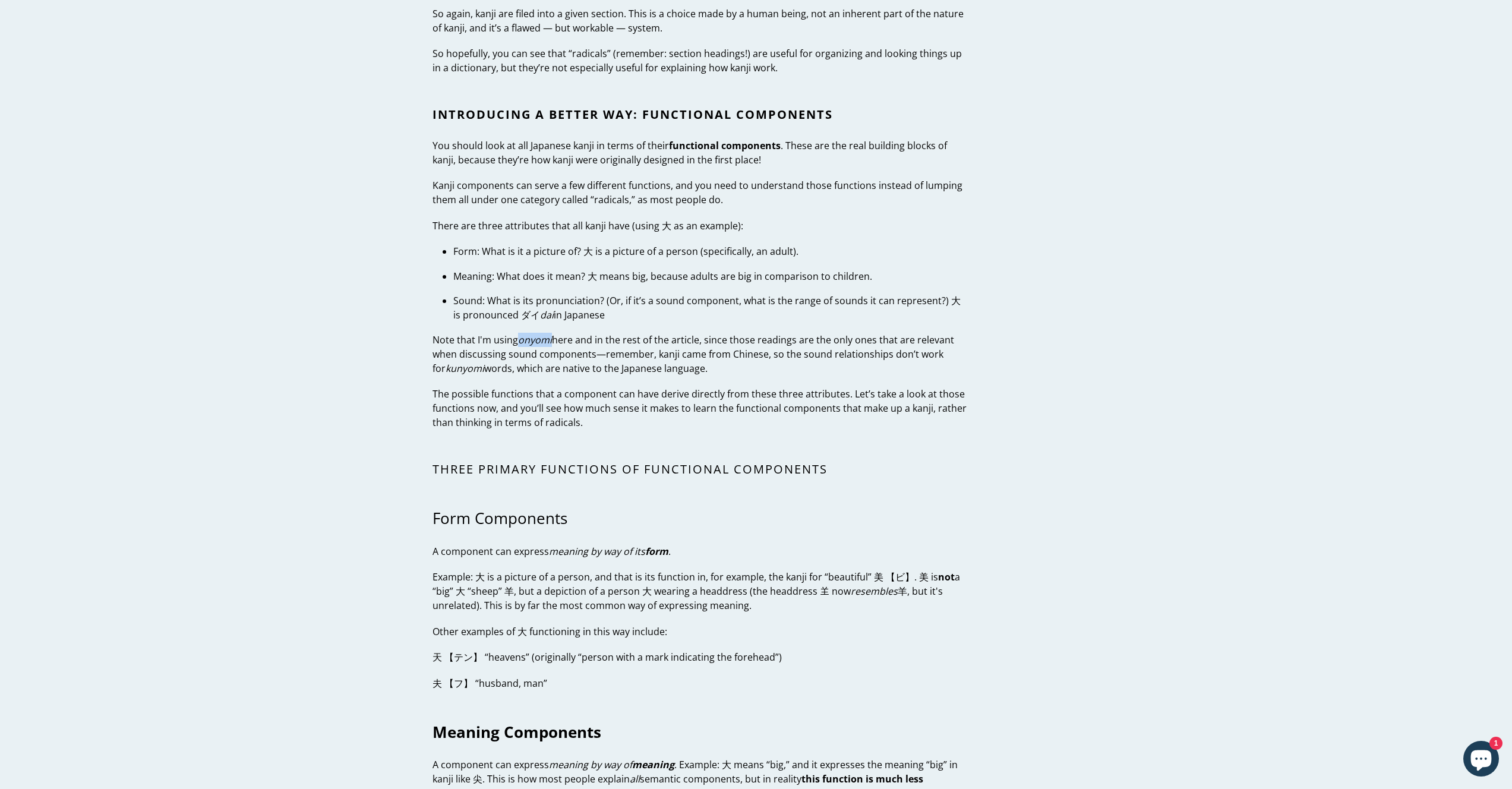
copy em "onyomi"
click at [667, 321] on p "Sound: What is its pronunciation? (Or, if it’s a sound component, what is the r…" at bounding box center [711, 308] width 516 height 28
